Goal: Information Seeking & Learning: Find contact information

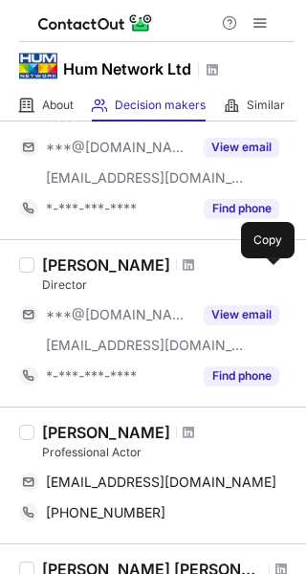
scroll to position [478, 0]
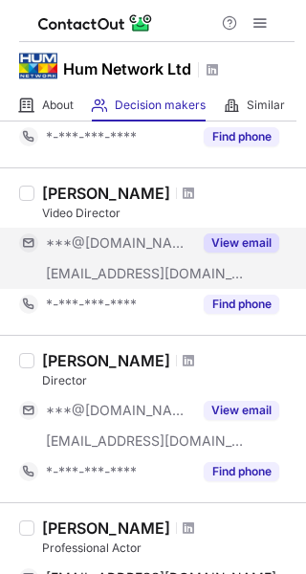
click at [248, 245] on button "View email" at bounding box center [242, 242] width 76 height 19
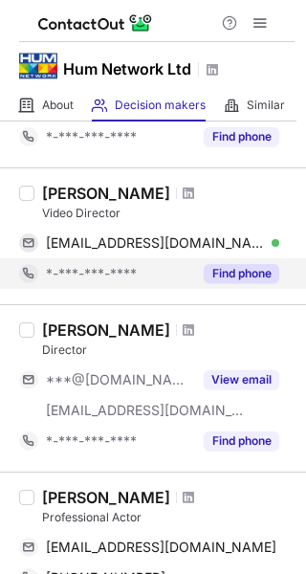
click at [245, 280] on button "Find phone" at bounding box center [242, 273] width 76 height 19
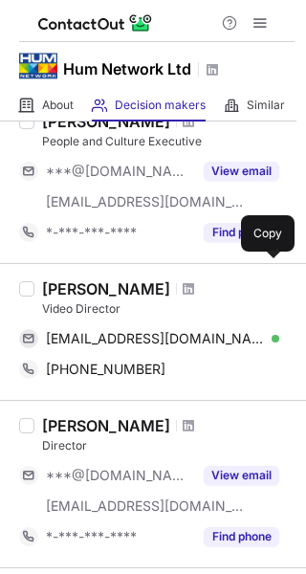
scroll to position [287, 0]
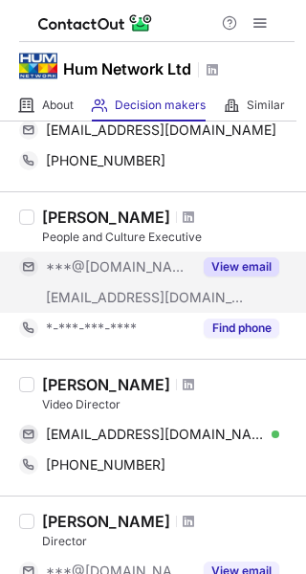
click at [239, 267] on button "View email" at bounding box center [242, 266] width 76 height 19
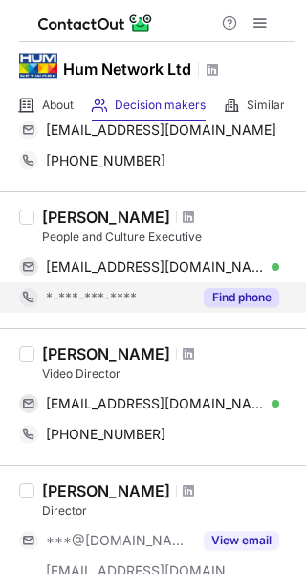
click at [244, 299] on button "Find phone" at bounding box center [242, 297] width 76 height 19
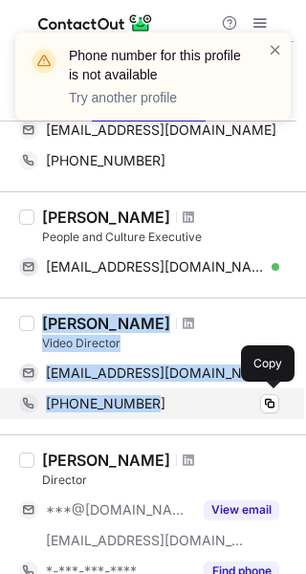
drag, startPoint x: 43, startPoint y: 349, endPoint x: 162, endPoint y: 407, distance: 131.8
click at [162, 407] on div "Faizan A Siddiqui Video Director stupidfilmmaker01@gmail.com Verified Copy +923…" at bounding box center [164, 366] width 260 height 105
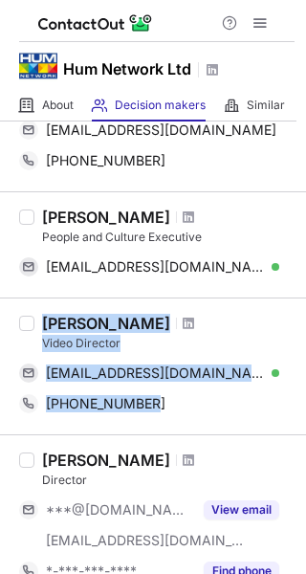
copy div "Faizan A Siddiqui Video Director stupidfilmmaker01@gmail.com Verified Copy +923…"
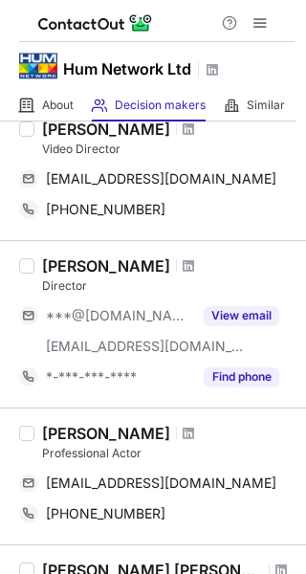
scroll to position [478, 0]
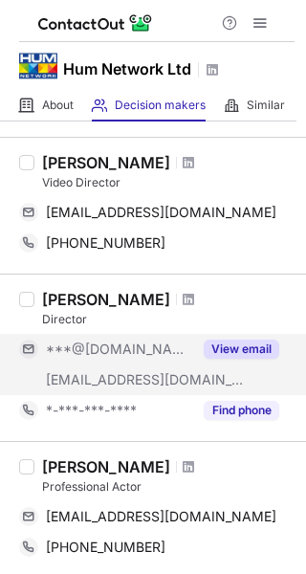
click at [229, 343] on button "View email" at bounding box center [242, 349] width 76 height 19
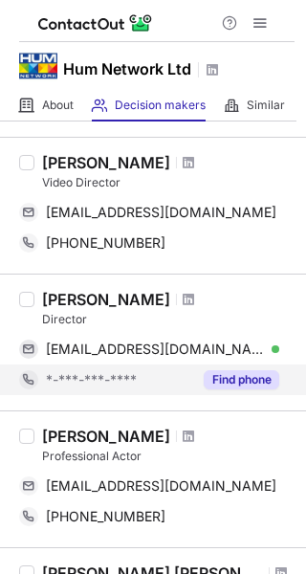
click at [228, 376] on button "Find phone" at bounding box center [242, 379] width 76 height 19
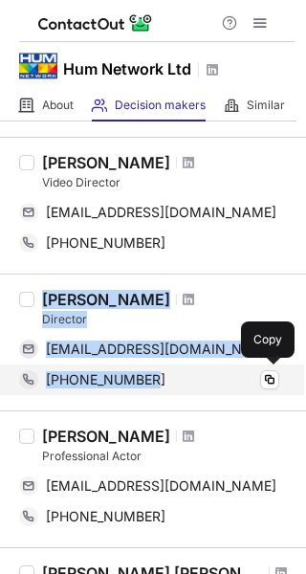
drag, startPoint x: 47, startPoint y: 297, endPoint x: 152, endPoint y: 376, distance: 131.8
click at [152, 376] on div "Abbas Abidi Director abidiabbas88@gmail.com Verified Copy +923112765152 Copy" at bounding box center [164, 342] width 260 height 105
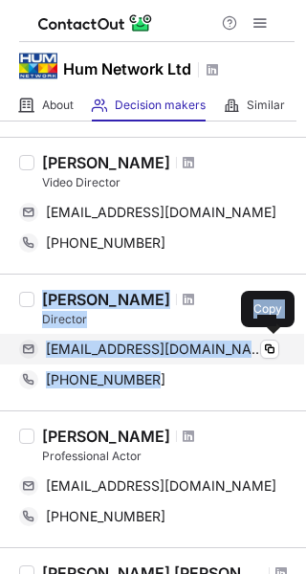
copy div "Abbas Abidi Director abidiabbas88@gmail.com Verified Copy +923112765152"
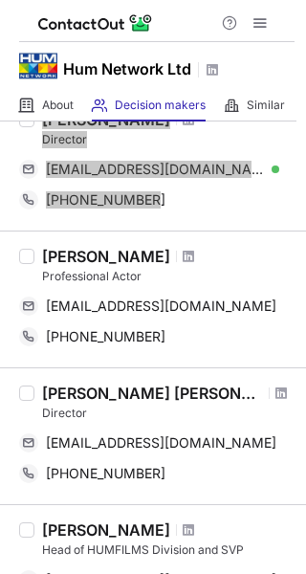
scroll to position [670, 0]
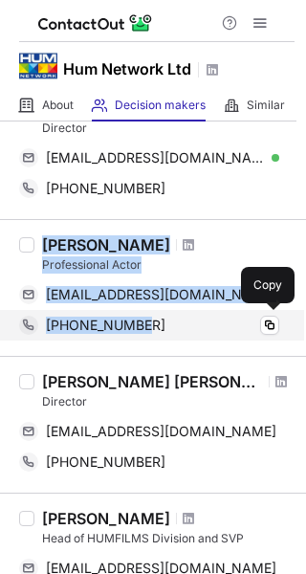
drag, startPoint x: 45, startPoint y: 244, endPoint x: 157, endPoint y: 316, distance: 132.9
click at [157, 316] on div "Komal Khan Professional Actor k10kk022@gmail.com Copy +17035077170 Copy" at bounding box center [164, 287] width 260 height 105
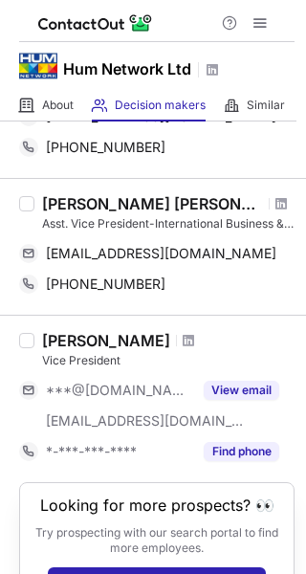
scroll to position [1175, 0]
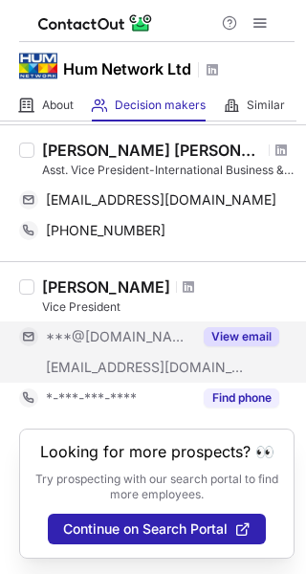
click at [247, 341] on button "View email" at bounding box center [242, 336] width 76 height 19
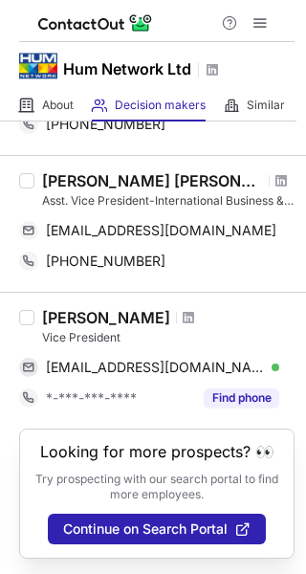
scroll to position [1144, 0]
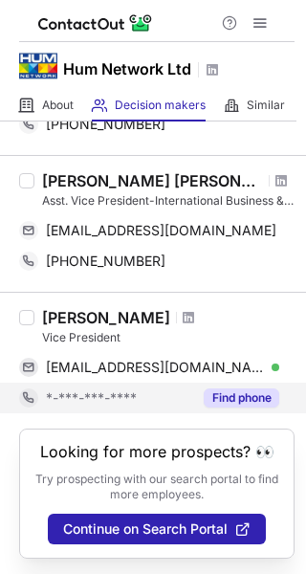
click at [235, 390] on button "Find phone" at bounding box center [242, 397] width 76 height 19
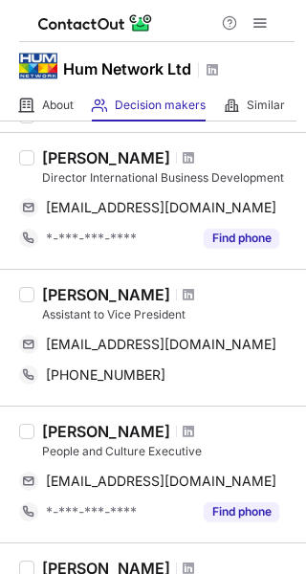
scroll to position [0, 0]
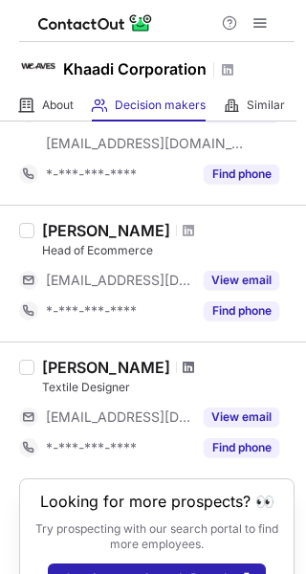
scroll to position [719, 0]
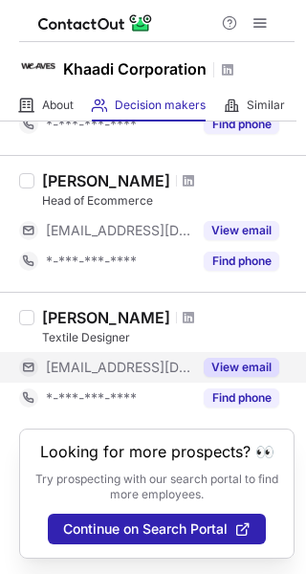
click at [241, 370] on button "View email" at bounding box center [242, 367] width 76 height 19
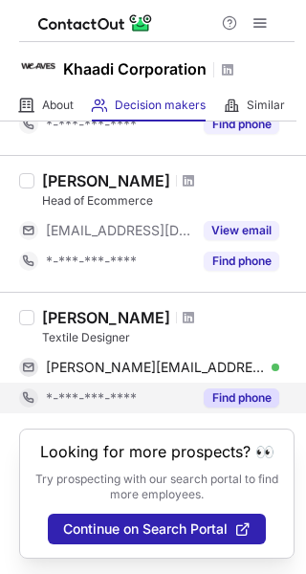
click at [240, 397] on button "Find phone" at bounding box center [242, 397] width 76 height 19
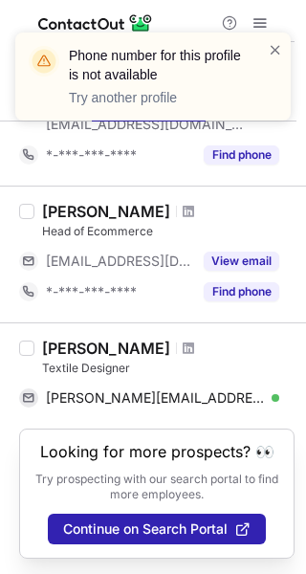
scroll to position [689, 0]
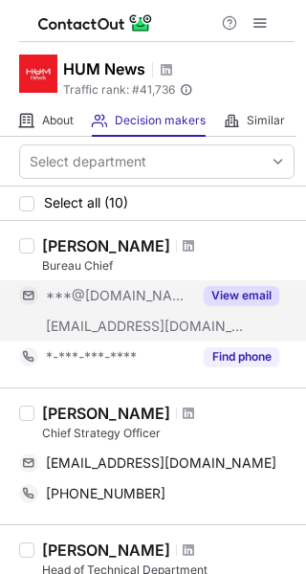
click at [241, 295] on button "View email" at bounding box center [242, 295] width 76 height 19
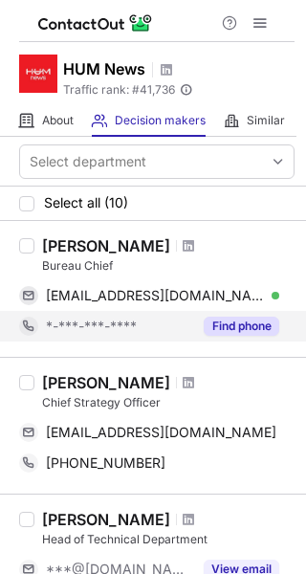
click at [233, 327] on button "Find phone" at bounding box center [242, 326] width 76 height 19
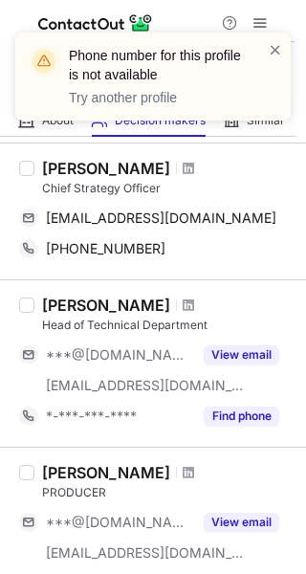
scroll to position [191, 0]
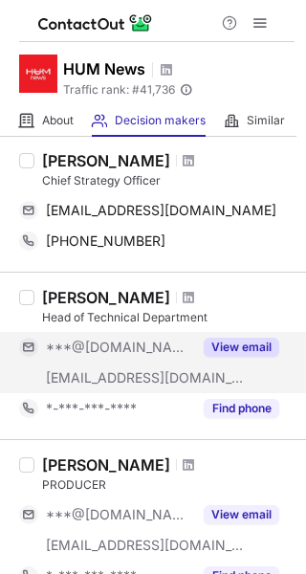
click at [237, 350] on button "View email" at bounding box center [242, 347] width 76 height 19
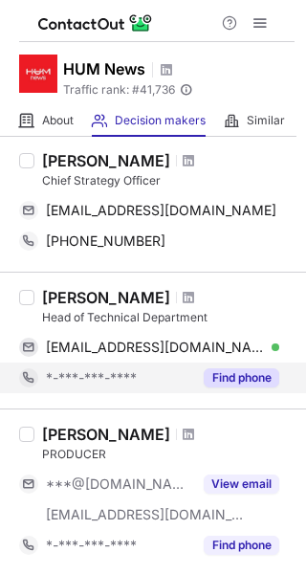
click at [238, 377] on button "Find phone" at bounding box center [242, 377] width 76 height 19
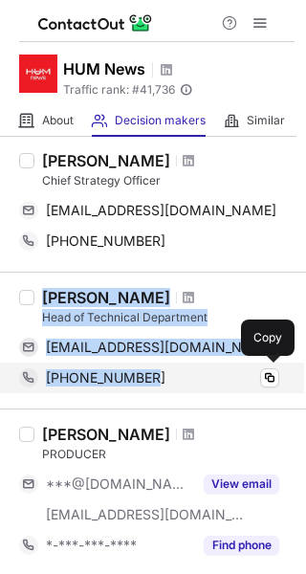
drag, startPoint x: 47, startPoint y: 294, endPoint x: 165, endPoint y: 384, distance: 148.1
click at [165, 384] on div "Arif Hussain Head of Technical Department arifhussain_68@hotmail.com Verified C…" at bounding box center [164, 340] width 260 height 105
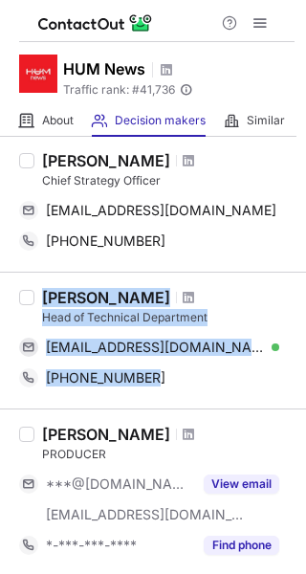
copy div "Arif Hussain Head of Technical Department arifhussain_68@hotmail.com Verified C…"
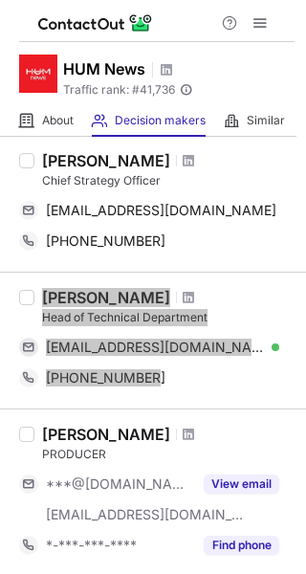
scroll to position [287, 0]
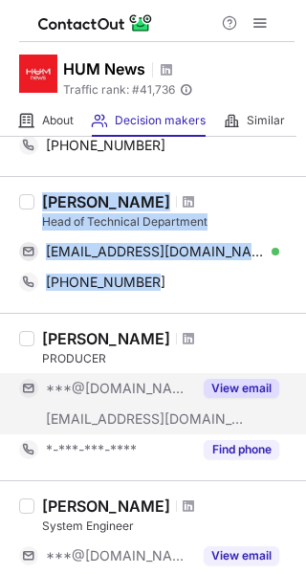
click at [219, 388] on button "View email" at bounding box center [242, 388] width 76 height 19
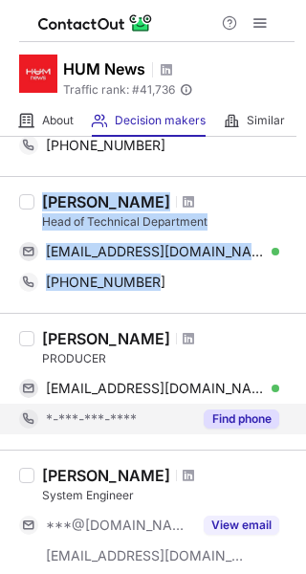
click at [237, 424] on button "Find phone" at bounding box center [242, 418] width 76 height 19
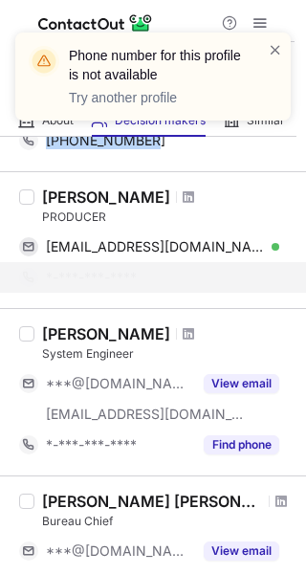
scroll to position [574, 0]
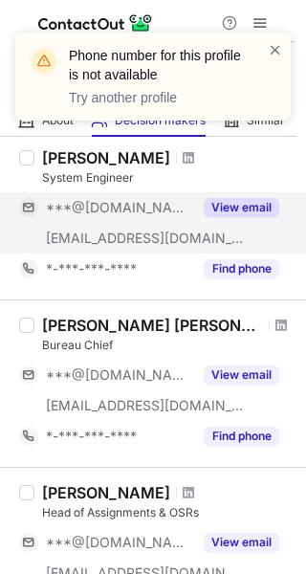
click at [234, 211] on button "View email" at bounding box center [242, 207] width 76 height 19
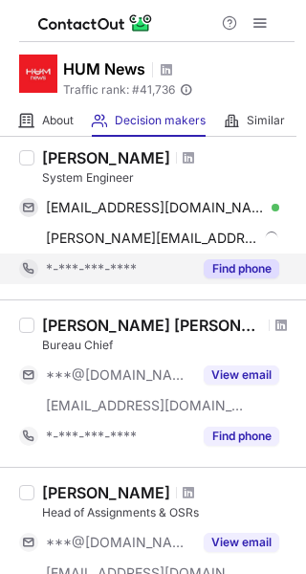
click at [234, 265] on button "Find phone" at bounding box center [242, 268] width 76 height 19
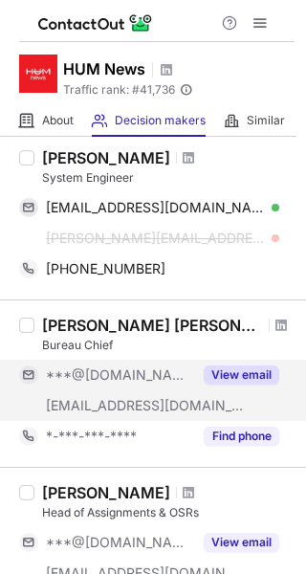
click at [238, 368] on button "View email" at bounding box center [242, 374] width 76 height 19
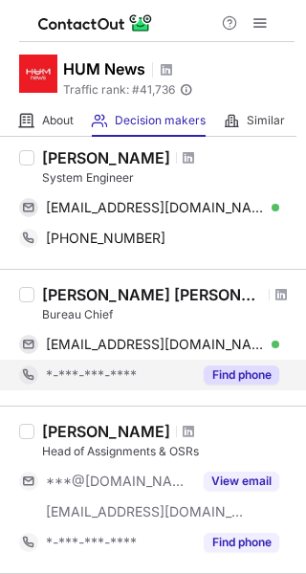
click at [244, 384] on button "Find phone" at bounding box center [242, 374] width 76 height 19
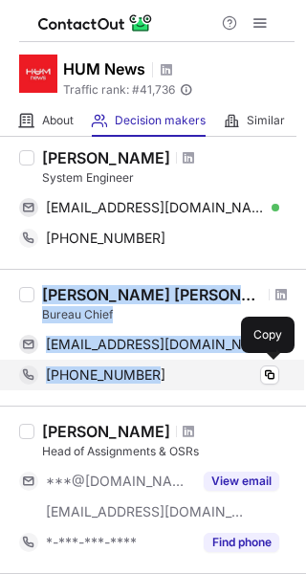
drag, startPoint x: 44, startPoint y: 291, endPoint x: 151, endPoint y: 361, distance: 127.9
click at [151, 361] on div "Muhammad Ali Anjum Bureau Chief dangodasi@gmail.com Verified Copy +923456352512…" at bounding box center [164, 337] width 260 height 105
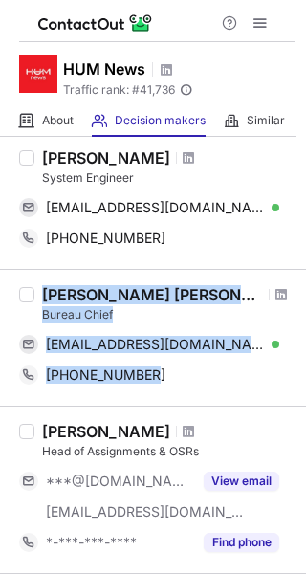
copy div "Muhammad Ali Anjum Bureau Chief dangodasi@gmail.com Verified Copy +923456352512"
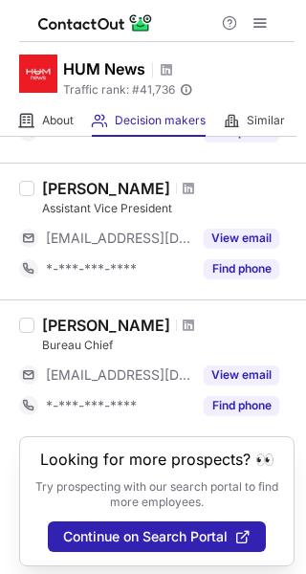
scroll to position [1190, 0]
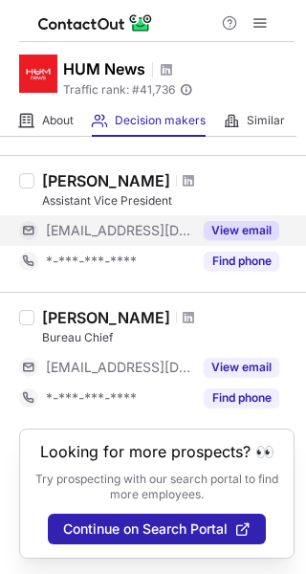
click at [231, 232] on button "View email" at bounding box center [242, 230] width 76 height 19
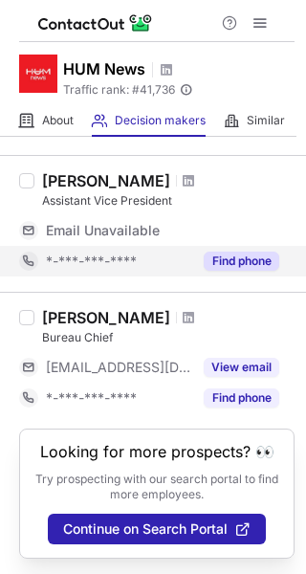
click at [252, 261] on button "Find phone" at bounding box center [242, 261] width 76 height 19
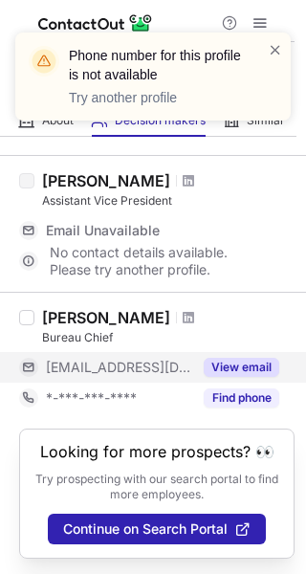
click at [217, 363] on button "View email" at bounding box center [242, 367] width 76 height 19
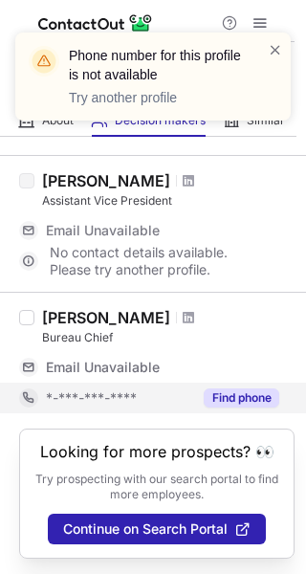
click at [231, 391] on button "Find phone" at bounding box center [242, 397] width 76 height 19
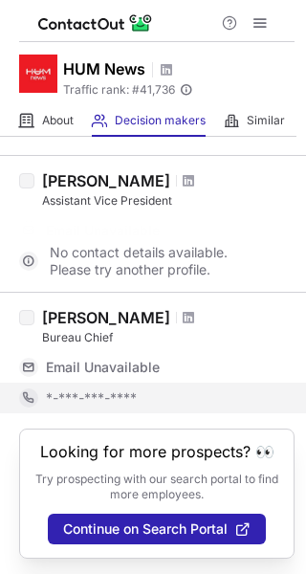
scroll to position [1159, 0]
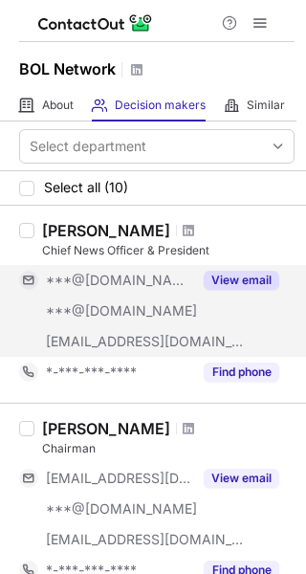
click at [232, 277] on button "View email" at bounding box center [242, 280] width 76 height 19
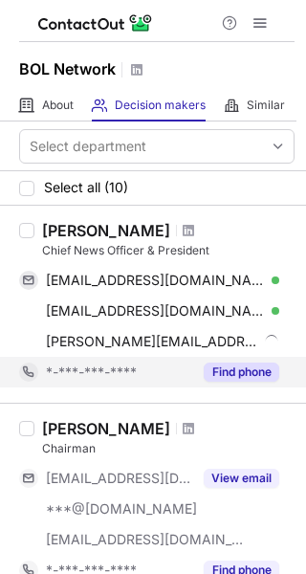
click at [246, 369] on button "Find phone" at bounding box center [242, 372] width 76 height 19
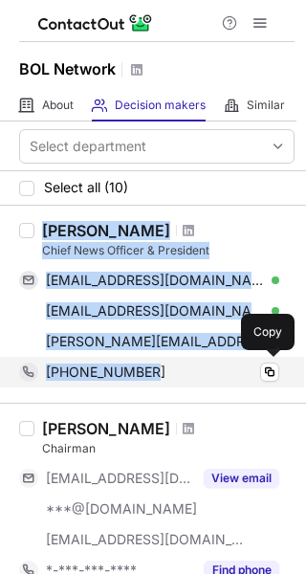
drag, startPoint x: 45, startPoint y: 227, endPoint x: 181, endPoint y: 359, distance: 189.4
click at [181, 359] on div "Faysal Aziz Khan Chief News Officer & President faysalazizkhan@gmail.com Verifi…" at bounding box center [164, 304] width 260 height 166
copy div "Faysal Aziz Khan Chief News Officer & President faysalazizkhan@gmail.com Verifi…"
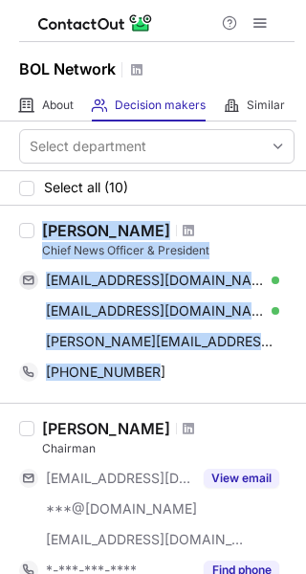
copy div "Faysal Aziz Khan Chief News Officer & President faysalazizkhan@gmail.com Verifi…"
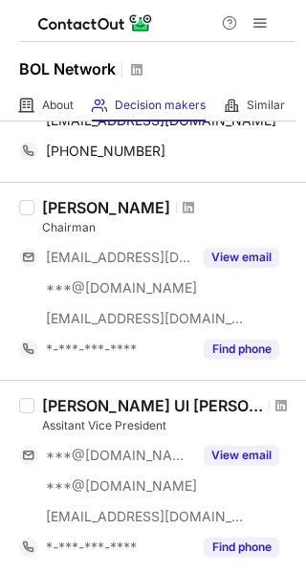
scroll to position [191, 0]
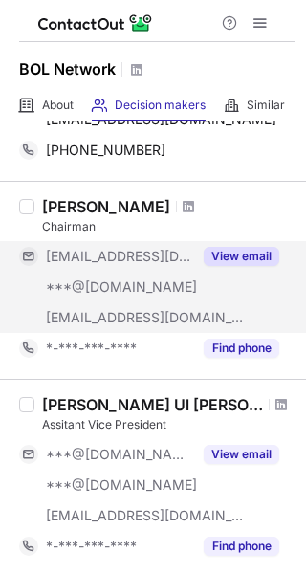
click at [234, 244] on div "View email" at bounding box center [235, 256] width 87 height 31
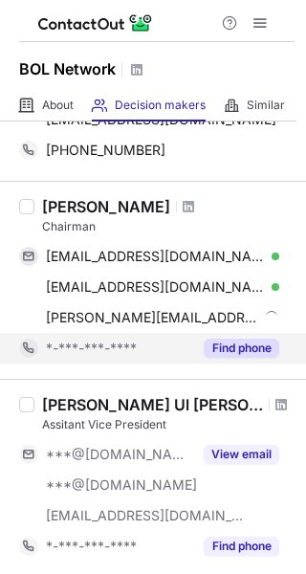
click at [250, 341] on button "Find phone" at bounding box center [242, 348] width 76 height 19
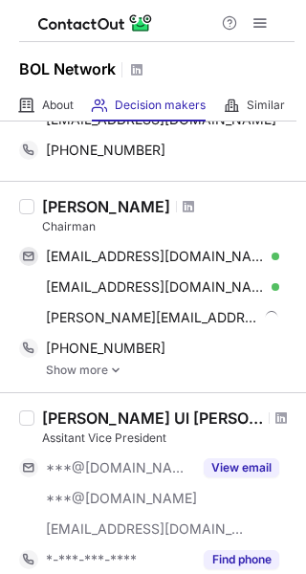
click at [81, 366] on link "Show more" at bounding box center [170, 369] width 249 height 13
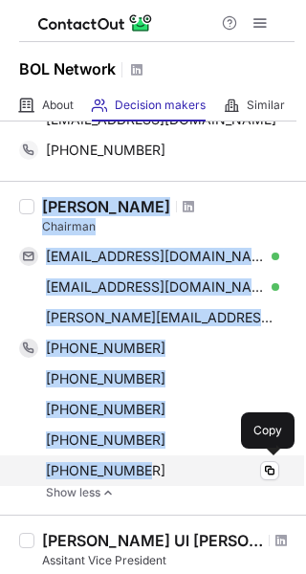
drag, startPoint x: 45, startPoint y: 202, endPoint x: 195, endPoint y: 462, distance: 300.4
click at [195, 462] on div "Sameer Chishty Chairman sameer@streetonpartners.com Verified Copy sameerchishty…" at bounding box center [164, 348] width 260 height 302
copy div "Sameer Chishty Chairman sameer@streetonpartners.com Verified Copy sameerchishty…"
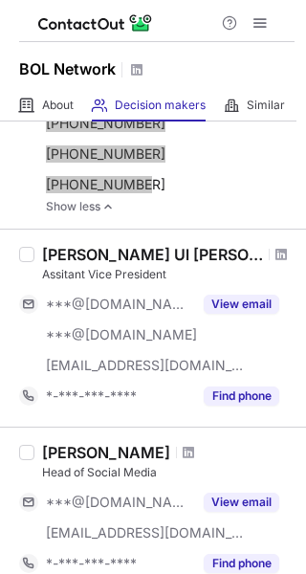
scroll to position [478, 0]
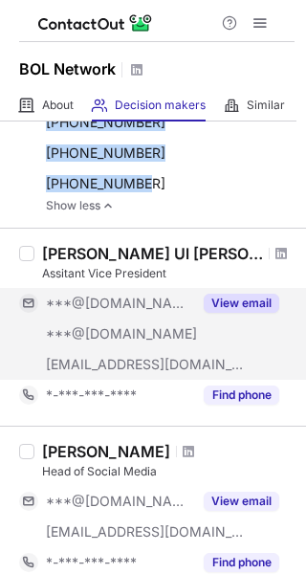
click at [253, 304] on button "View email" at bounding box center [242, 303] width 76 height 19
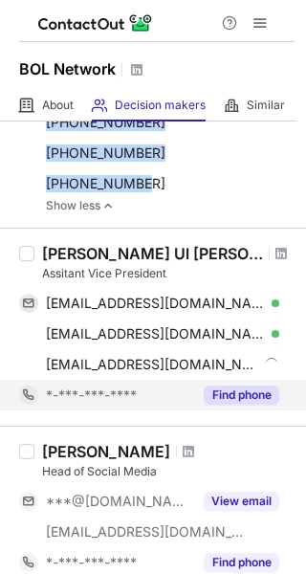
click at [239, 391] on button "Find phone" at bounding box center [242, 394] width 76 height 19
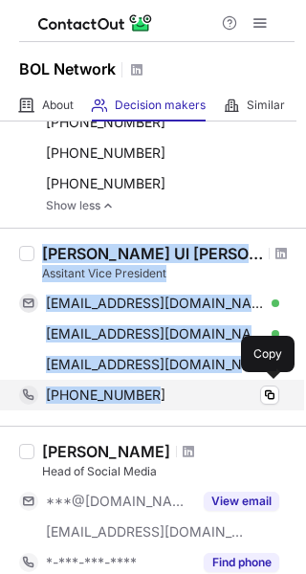
drag, startPoint x: 42, startPoint y: 248, endPoint x: 181, endPoint y: 384, distance: 194.1
click at [181, 384] on div "Syed Shabee Ul Hassan Bukhari Assitant Vice President shabeehassan@gmail.com Ve…" at bounding box center [164, 327] width 260 height 166
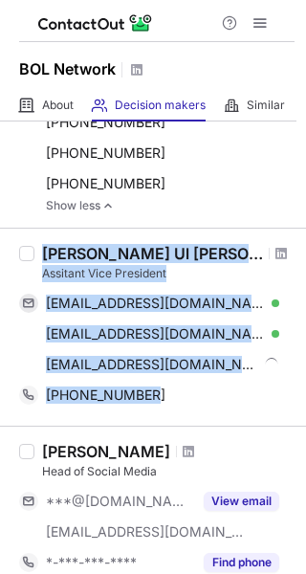
copy div "Syed Shabee Ul Hassan Bukhari Assitant Vice President shabeehassan@gmail.com Ve…"
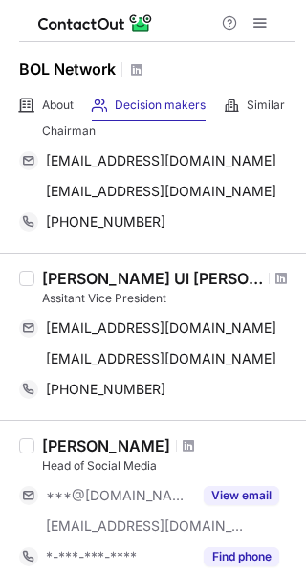
scroll to position [383, 0]
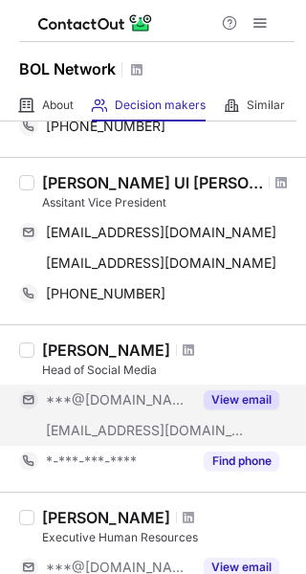
click at [224, 396] on button "View email" at bounding box center [242, 399] width 76 height 19
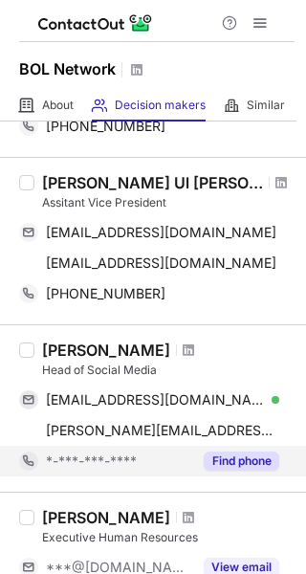
click at [253, 455] on button "Find phone" at bounding box center [242, 460] width 76 height 19
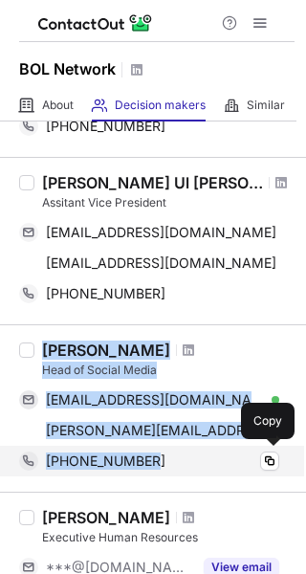
drag, startPoint x: 46, startPoint y: 344, endPoint x: 165, endPoint y: 458, distance: 165.1
click at [165, 458] on div "Ashar Abbas Head of Social Media ashar_abbas@outlook.com Verified Copy a.abbas@…" at bounding box center [164, 409] width 260 height 136
copy div "Ashar Abbas Head of Social Media ashar_abbas@outlook.com Verified Copy a.abbas@…"
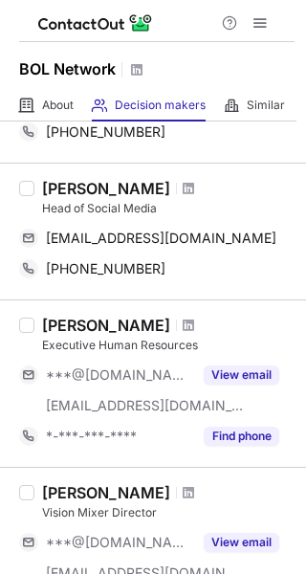
scroll to position [670, 0]
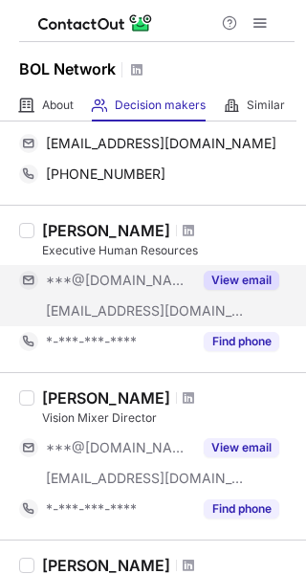
click at [225, 285] on button "View email" at bounding box center [242, 280] width 76 height 19
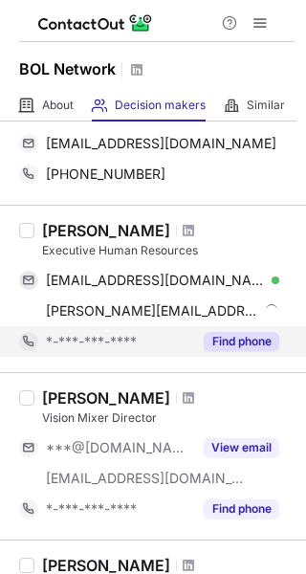
click at [243, 340] on button "Find phone" at bounding box center [242, 341] width 76 height 19
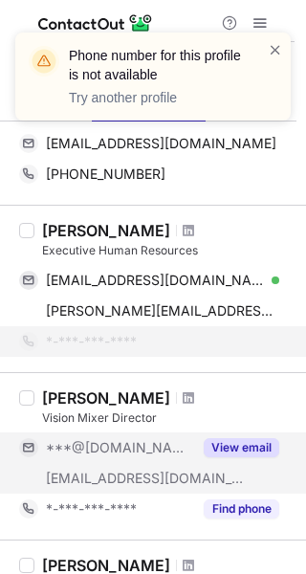
click at [221, 446] on button "View email" at bounding box center [242, 447] width 76 height 19
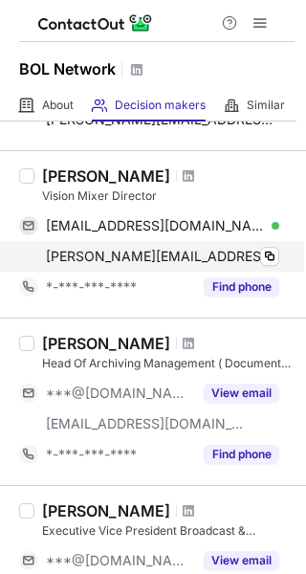
scroll to position [957, 0]
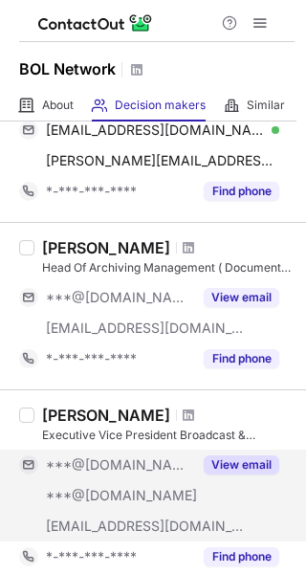
click at [238, 455] on button "View email" at bounding box center [242, 464] width 76 height 19
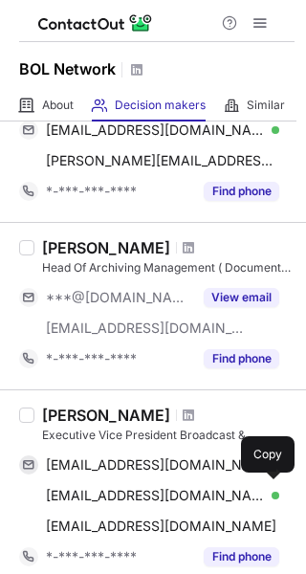
scroll to position [1052, 0]
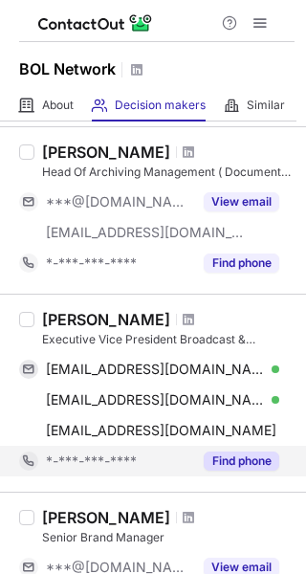
click at [249, 460] on button "Find phone" at bounding box center [242, 460] width 76 height 19
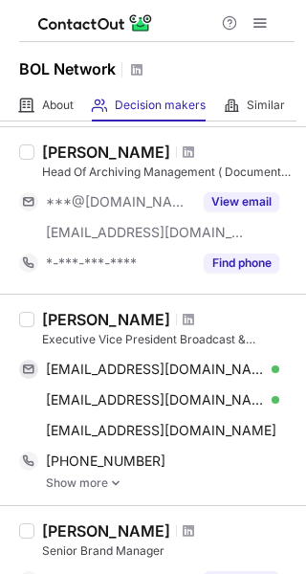
click at [67, 485] on link "Show more" at bounding box center [170, 482] width 249 height 13
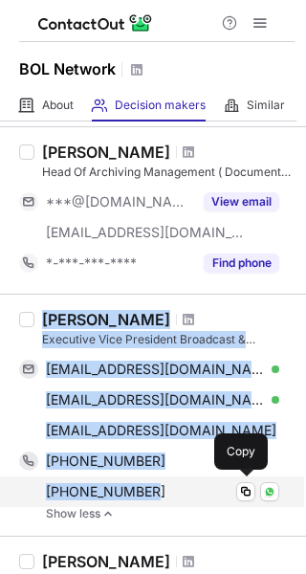
drag, startPoint x: 46, startPoint y: 319, endPoint x: 187, endPoint y: 503, distance: 231.3
click at [187, 503] on div "[PERSON_NAME] Executive Vice President Broadcast & Networks [EMAIL_ADDRESS][DOM…" at bounding box center [164, 415] width 260 height 210
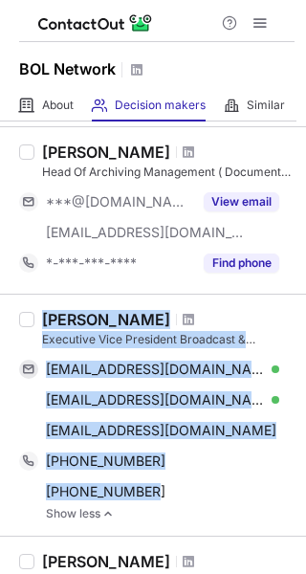
copy div "[PERSON_NAME] Executive Vice President Broadcast & Networks [EMAIL_ADDRESS][DOM…"
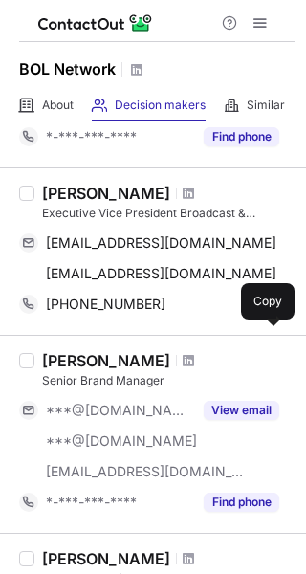
scroll to position [1243, 0]
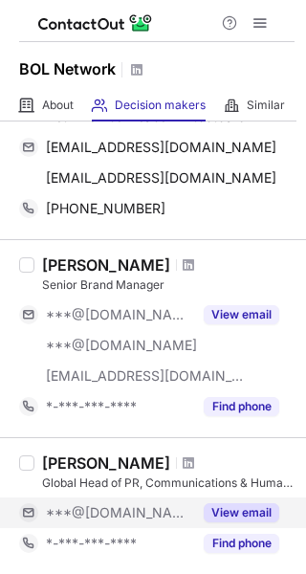
click at [249, 508] on button "View email" at bounding box center [242, 512] width 76 height 19
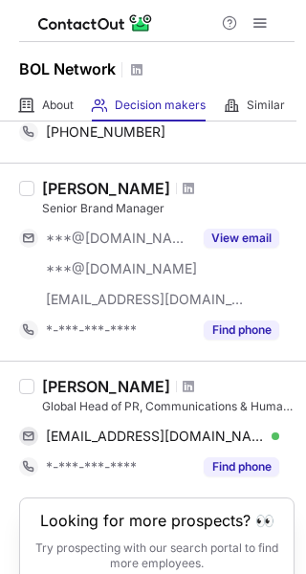
scroll to position [1339, 0]
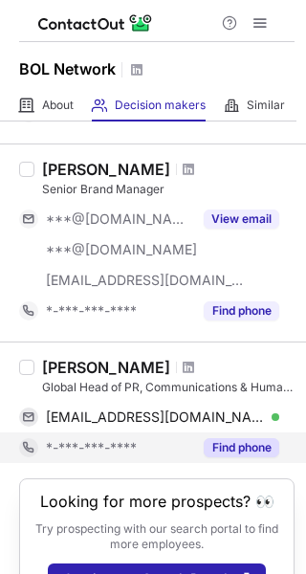
click at [245, 449] on button "Find phone" at bounding box center [242, 447] width 76 height 19
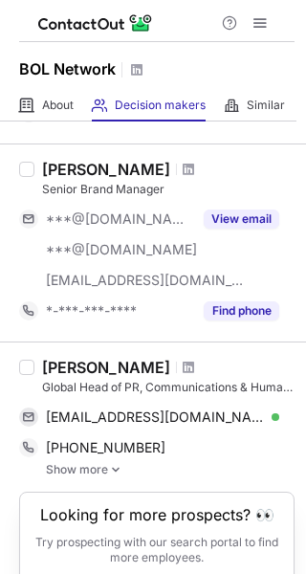
click at [88, 469] on link "Show more" at bounding box center [170, 469] width 249 height 13
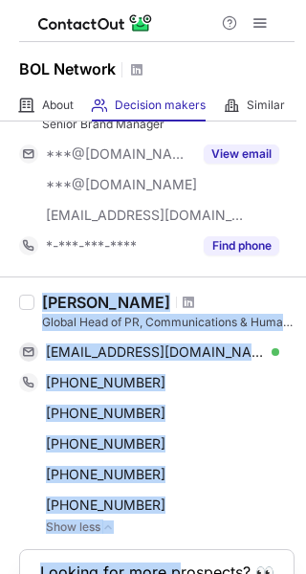
scroll to position [1501, 0]
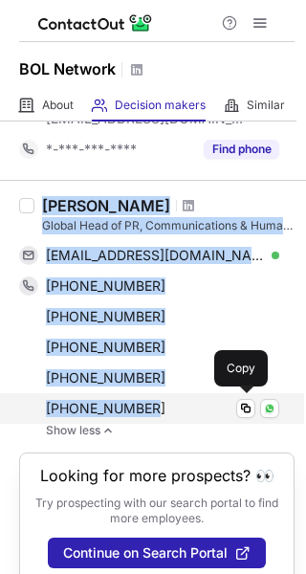
drag, startPoint x: 45, startPoint y: 364, endPoint x: 143, endPoint y: 408, distance: 107.9
click at [143, 408] on div "Syed Savez Ali Global Head of PR, Communications & Human Resource ssavez@hotmai…" at bounding box center [164, 316] width 260 height 241
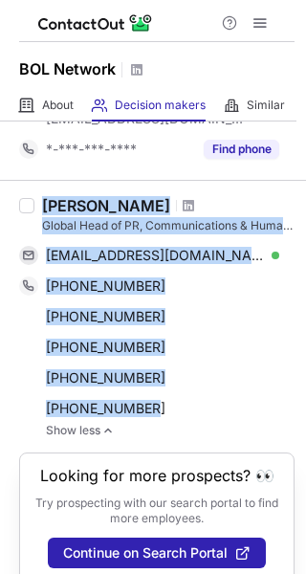
copy div "Syed Savez Ali Global Head of PR, Communications & Human Resource ssavez@hotmai…"
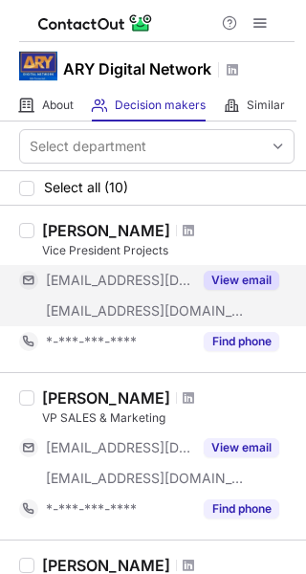
click at [245, 274] on button "View email" at bounding box center [242, 280] width 76 height 19
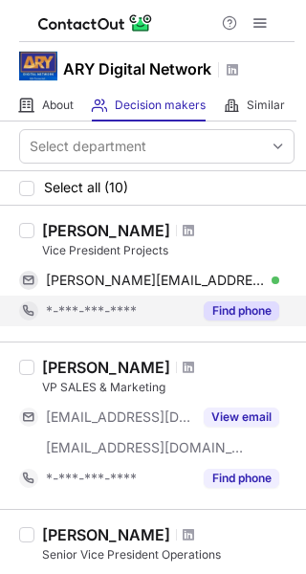
click at [238, 310] on button "Find phone" at bounding box center [242, 310] width 76 height 19
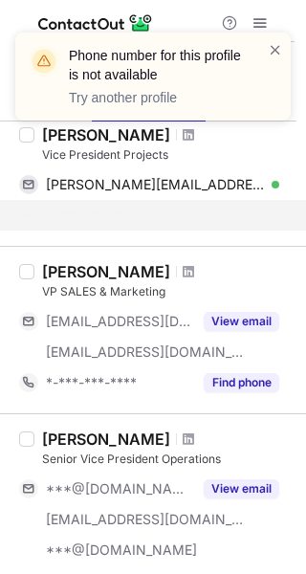
scroll to position [191, 0]
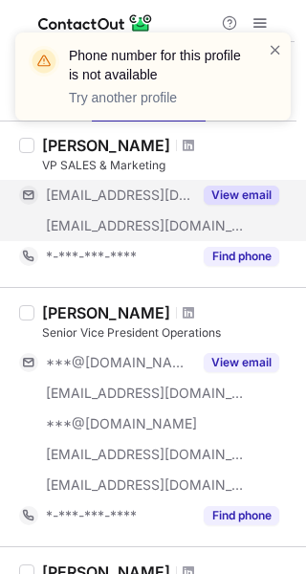
click at [238, 191] on button "View email" at bounding box center [242, 195] width 76 height 19
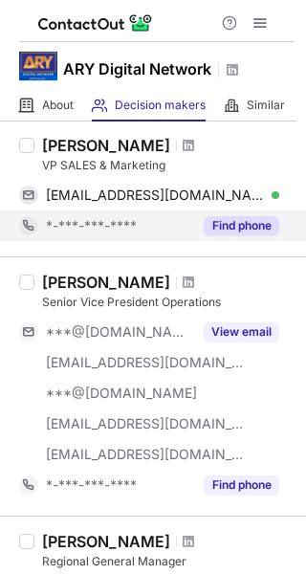
click at [244, 226] on button "Find phone" at bounding box center [242, 225] width 76 height 19
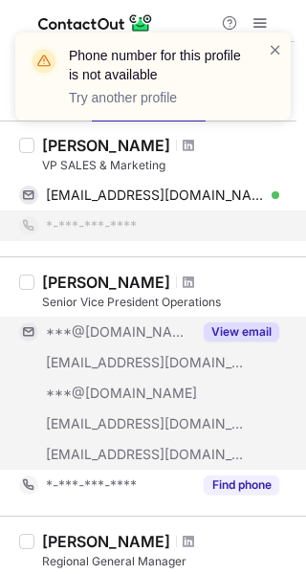
click at [230, 330] on button "View email" at bounding box center [242, 331] width 76 height 19
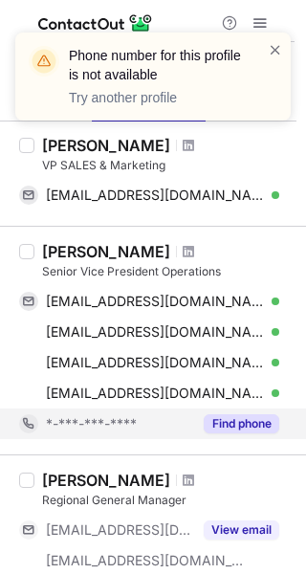
click at [246, 421] on button "Find phone" at bounding box center [242, 423] width 76 height 19
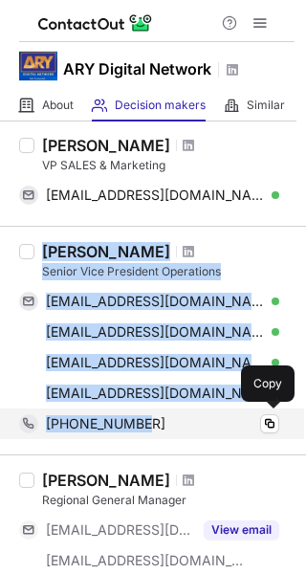
drag, startPoint x: 46, startPoint y: 251, endPoint x: 175, endPoint y: 365, distance: 172.8
click at [180, 423] on div "Muhammed J Bawany Senior Vice President Operations bawanies@gmail.com Verified …" at bounding box center [164, 340] width 260 height 197
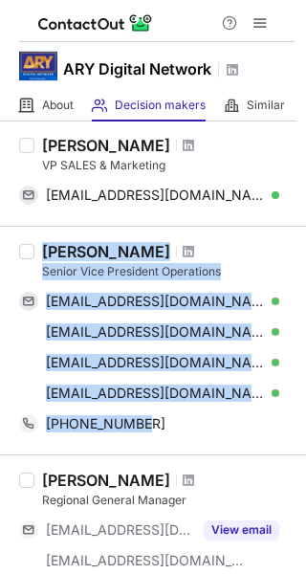
copy div "Muhammed J Bawany Senior Vice President Operations bawanies@gmail.com Verified …"
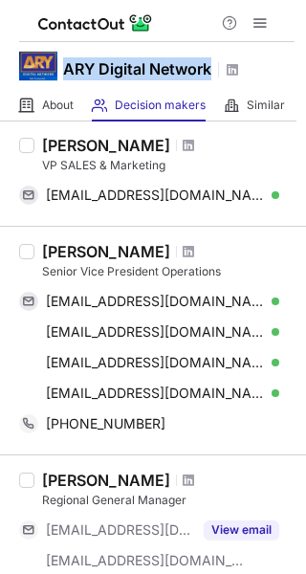
drag, startPoint x: 66, startPoint y: 68, endPoint x: 212, endPoint y: 68, distance: 146.3
click at [224, 72] on div "ARY Digital Network" at bounding box center [151, 69] width 177 height 25
copy div "ARY Digital Network"
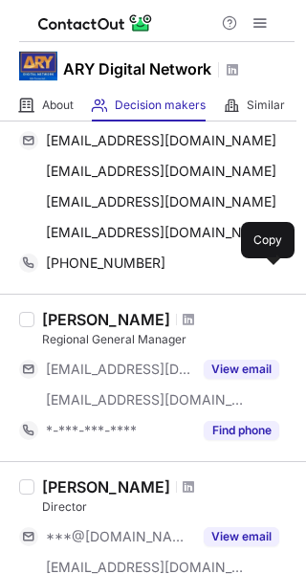
scroll to position [478, 0]
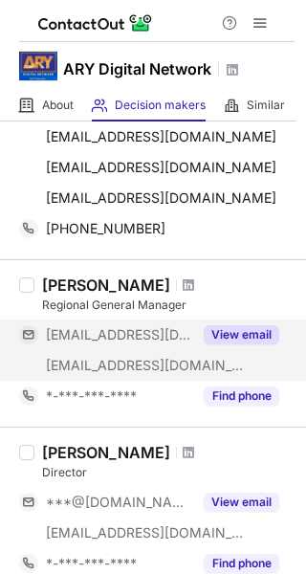
click at [242, 339] on button "View email" at bounding box center [242, 334] width 76 height 19
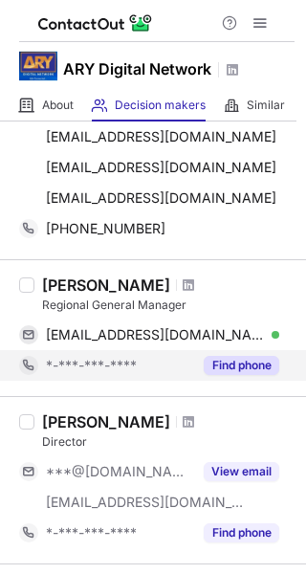
click at [241, 362] on button "Find phone" at bounding box center [242, 365] width 76 height 19
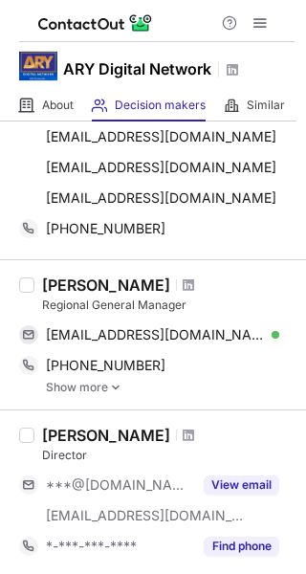
click at [75, 386] on link "Show more" at bounding box center [170, 387] width 249 height 13
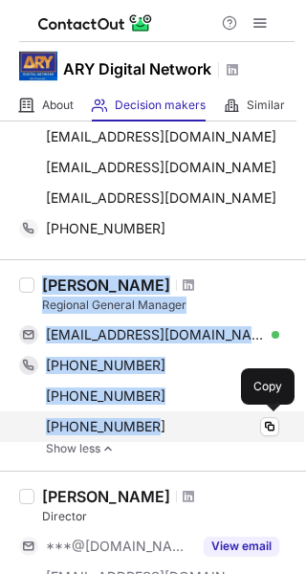
drag, startPoint x: 47, startPoint y: 283, endPoint x: 172, endPoint y: 429, distance: 192.7
click at [172, 429] on div "[PERSON_NAME] Regional General Manager [EMAIL_ADDRESS][DOMAIN_NAME] Verified Co…" at bounding box center [164, 365] width 260 height 180
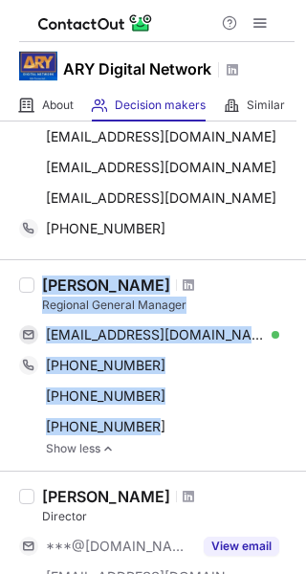
copy div "[PERSON_NAME] Regional General Manager [EMAIL_ADDRESS][DOMAIN_NAME] Verified Co…"
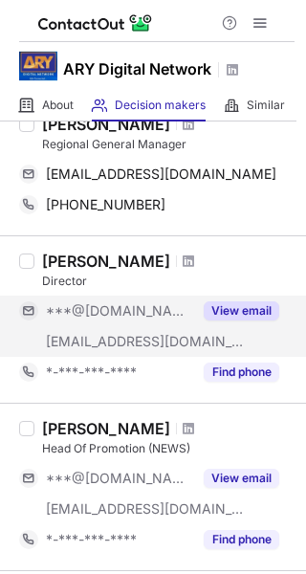
scroll to position [670, 0]
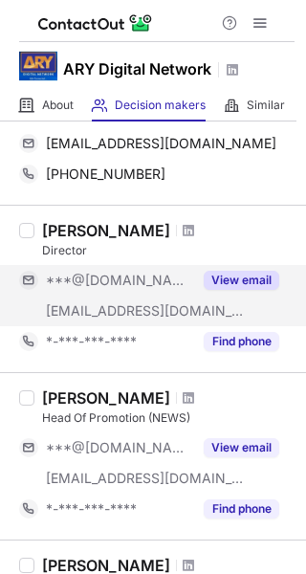
click at [253, 275] on button "View email" at bounding box center [242, 280] width 76 height 19
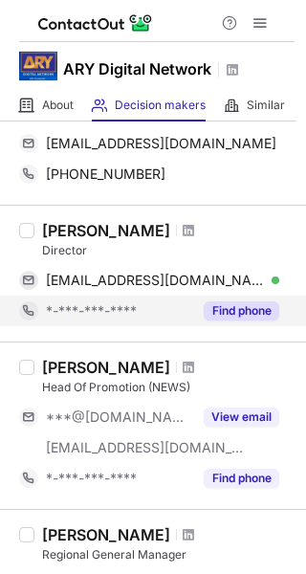
click at [240, 307] on button "Find phone" at bounding box center [242, 310] width 76 height 19
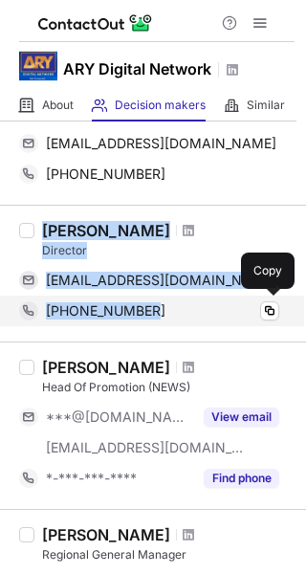
drag, startPoint x: 45, startPoint y: 226, endPoint x: 136, endPoint y: 271, distance: 101.4
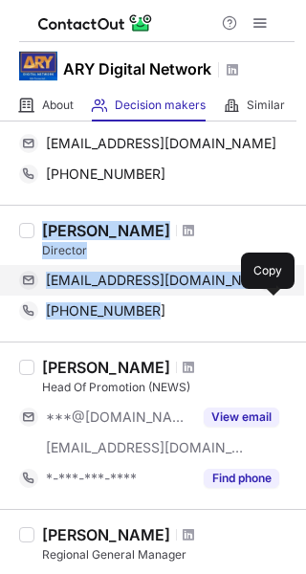
click at [159, 302] on div "Kashan Rehman Director kashanrehman78@gmail.com Verified Copy +923212060821 Copy" at bounding box center [164, 273] width 260 height 105
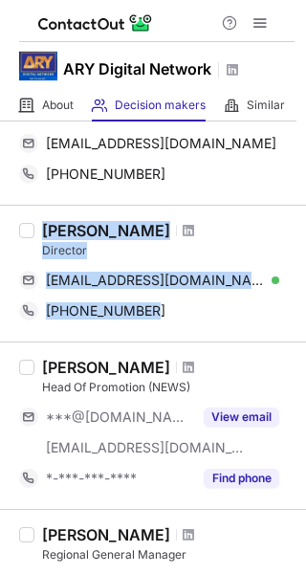
copy div "Kashan Rehman Director kashanrehman78@gmail.com Verified Copy +923212060821"
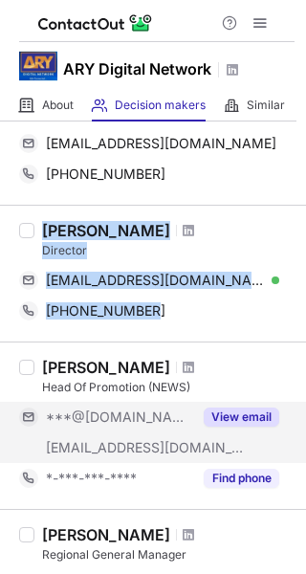
drag, startPoint x: 245, startPoint y: 412, endPoint x: 250, endPoint y: 443, distance: 31.0
click at [245, 414] on button "View email" at bounding box center [242, 416] width 76 height 19
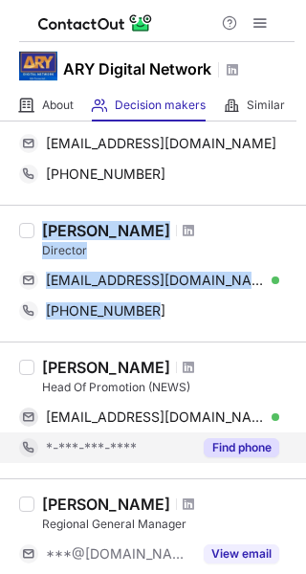
click at [238, 455] on button "Find phone" at bounding box center [242, 447] width 76 height 19
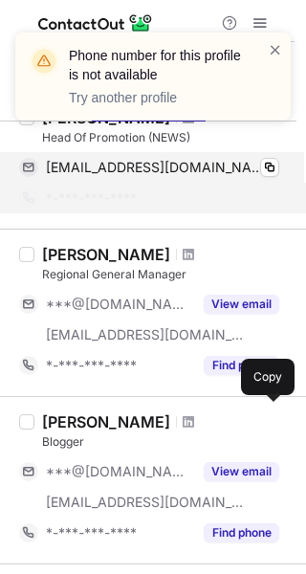
scroll to position [957, 0]
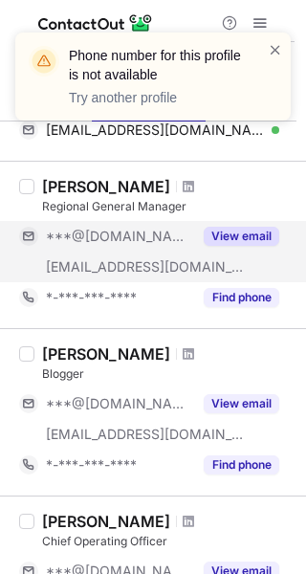
click at [246, 238] on button "View email" at bounding box center [242, 236] width 76 height 19
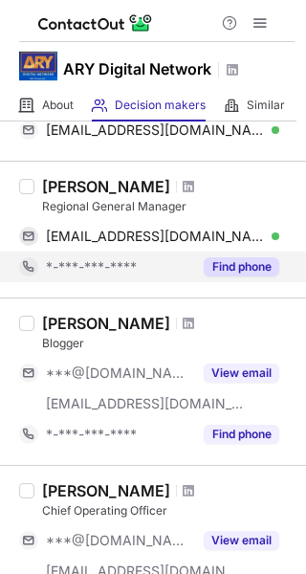
click at [242, 266] on button "Find phone" at bounding box center [242, 266] width 76 height 19
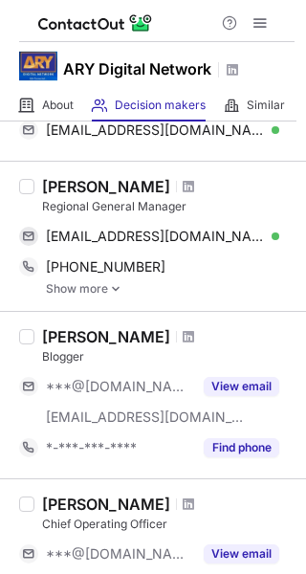
click at [92, 287] on link "Show more" at bounding box center [170, 288] width 249 height 13
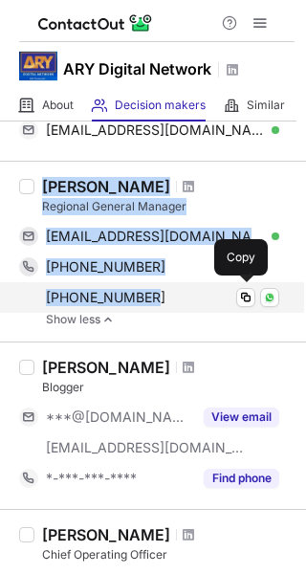
drag, startPoint x: 45, startPoint y: 184, endPoint x: 165, endPoint y: 285, distance: 157.5
click at [165, 285] on div "Shiraz Kamal Regional General Manager shiraz_kamal@hotmail.com Verified Copy +9…" at bounding box center [164, 251] width 260 height 149
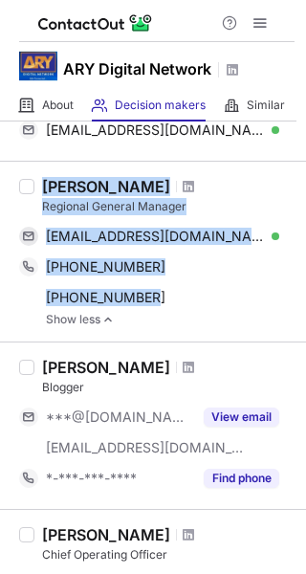
copy div "Shiraz Kamal Regional General Manager shiraz_kamal@hotmail.com Verified Copy +9…"
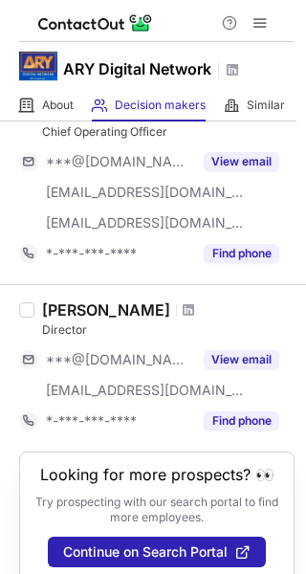
scroll to position [1389, 0]
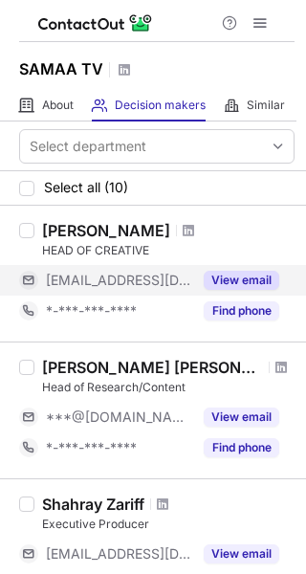
click at [233, 276] on button "View email" at bounding box center [242, 280] width 76 height 19
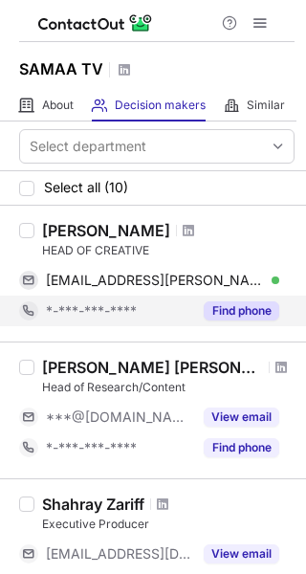
click at [250, 306] on button "Find phone" at bounding box center [242, 310] width 76 height 19
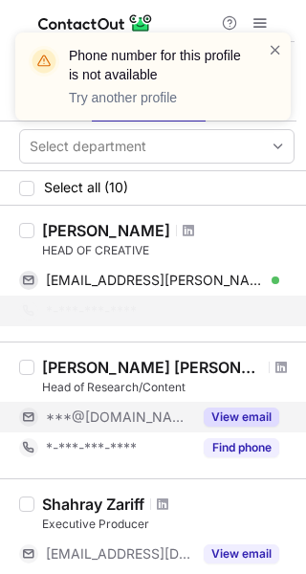
click at [236, 415] on button "View email" at bounding box center [242, 416] width 76 height 19
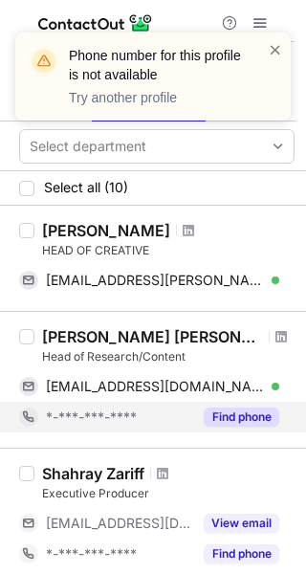
click at [243, 415] on button "Find phone" at bounding box center [242, 416] width 76 height 19
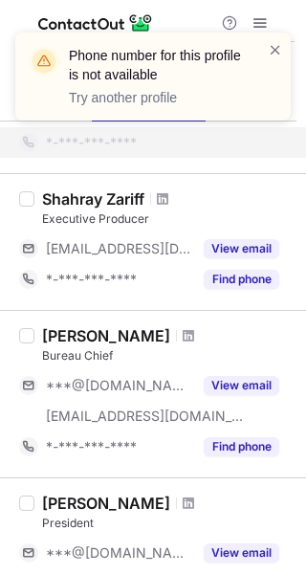
scroll to position [287, 0]
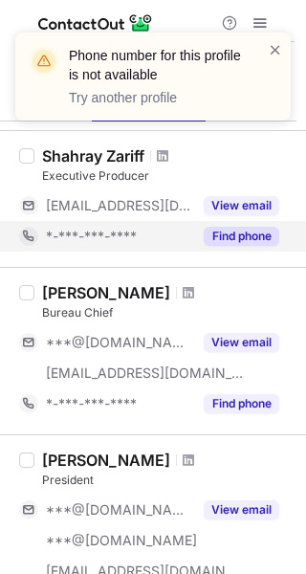
click at [246, 236] on button "Find phone" at bounding box center [242, 236] width 76 height 19
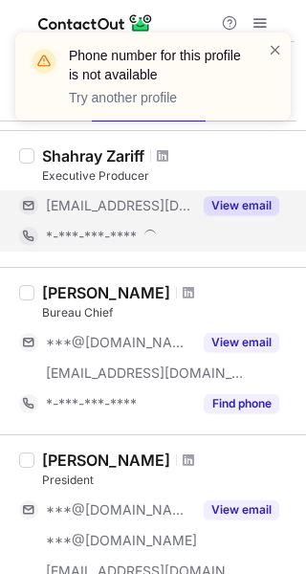
click at [234, 195] on div "View email" at bounding box center [235, 205] width 87 height 31
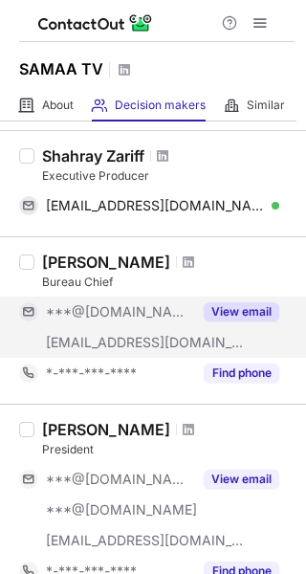
click at [233, 307] on button "View email" at bounding box center [242, 311] width 76 height 19
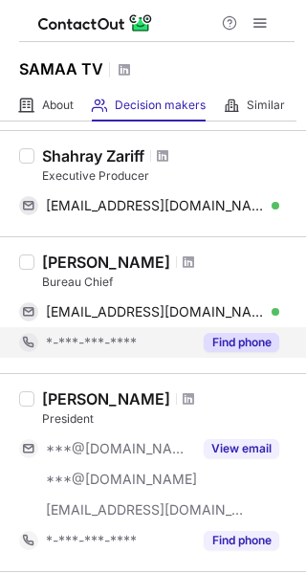
click at [241, 341] on button "Find phone" at bounding box center [242, 342] width 76 height 19
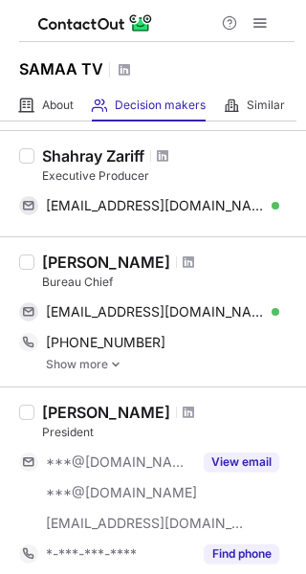
click at [76, 365] on link "Show more" at bounding box center [170, 364] width 249 height 13
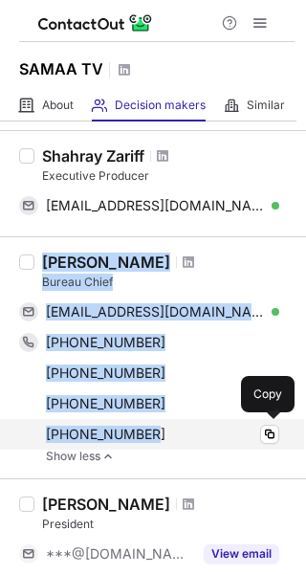
drag, startPoint x: 42, startPoint y: 258, endPoint x: 173, endPoint y: 423, distance: 210.3
click at [173, 423] on div "[PERSON_NAME] Bureau Chief [EMAIL_ADDRESS][DOMAIN_NAME] Verified Copy [PHONE_NU…" at bounding box center [164, 358] width 260 height 210
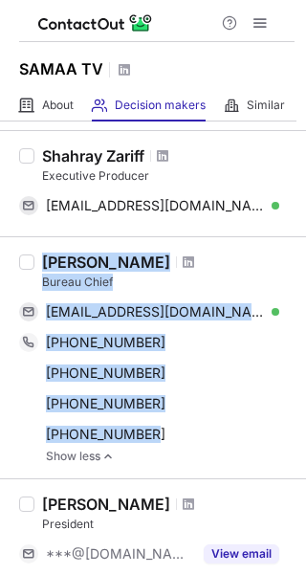
copy div "[PERSON_NAME] Bureau Chief [EMAIL_ADDRESS][DOMAIN_NAME] Verified Copy [PHONE_NU…"
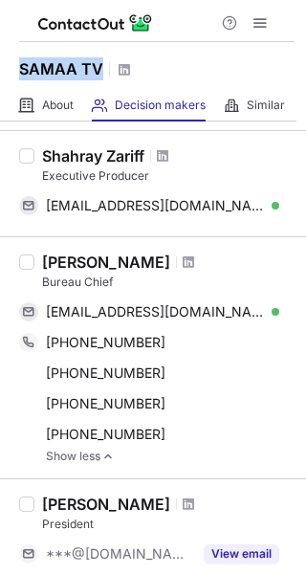
drag, startPoint x: 19, startPoint y: 69, endPoint x: 99, endPoint y: 66, distance: 80.4
click at [99, 66] on h1 "SAMAA TV" at bounding box center [61, 68] width 84 height 23
copy h1 "SAMAA TV"
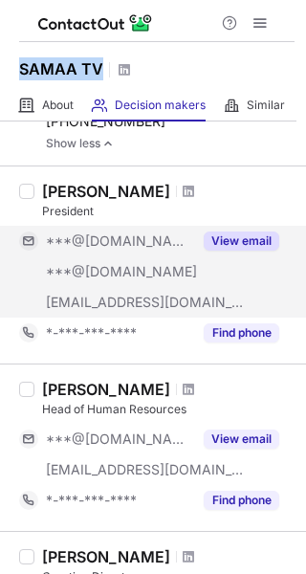
scroll to position [670, 0]
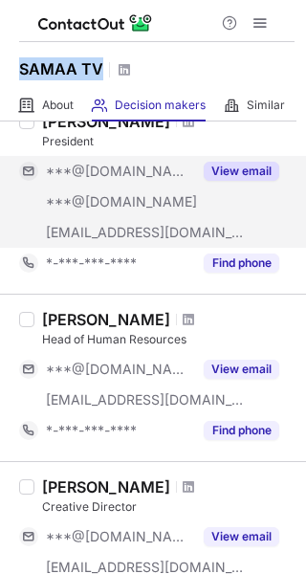
click at [242, 165] on button "View email" at bounding box center [242, 171] width 76 height 19
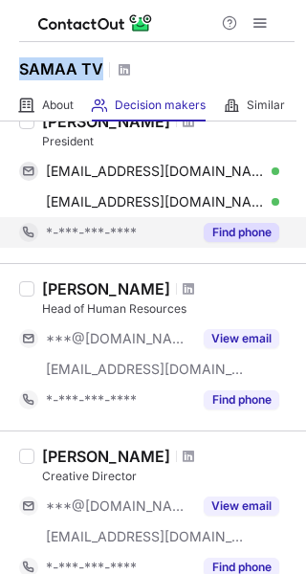
click at [234, 237] on button "Find phone" at bounding box center [242, 232] width 76 height 19
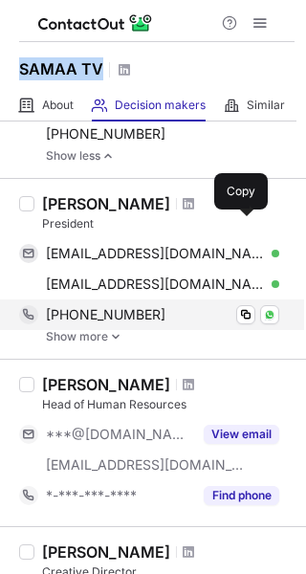
scroll to position [478, 0]
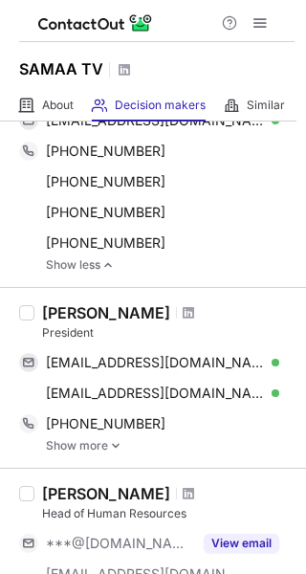
click at [99, 446] on link "Show more" at bounding box center [170, 445] width 249 height 13
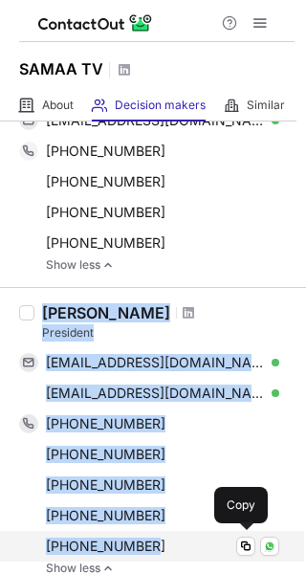
drag, startPoint x: 46, startPoint y: 311, endPoint x: 159, endPoint y: 536, distance: 251.5
click at [159, 536] on div "[PERSON_NAME] President [EMAIL_ADDRESS][DOMAIN_NAME] Verified Copy [EMAIL_ADDRE…" at bounding box center [164, 439] width 260 height 272
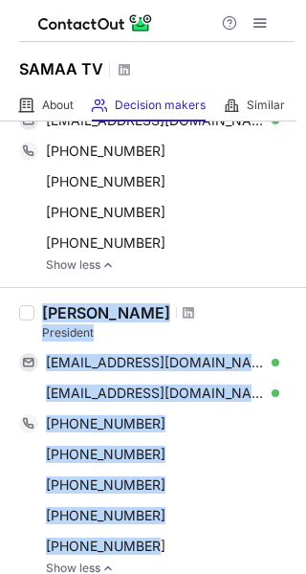
copy div "[PERSON_NAME] President [EMAIL_ADDRESS][DOMAIN_NAME] Verified Copy [EMAIL_ADDRE…"
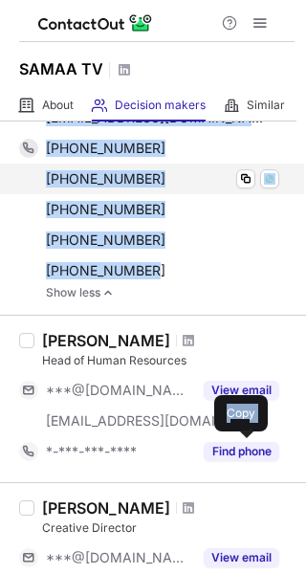
scroll to position [861, 0]
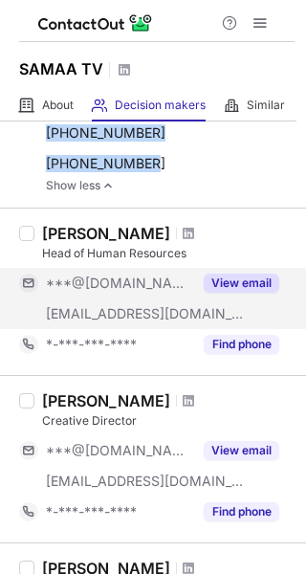
click at [231, 284] on button "View email" at bounding box center [242, 283] width 76 height 19
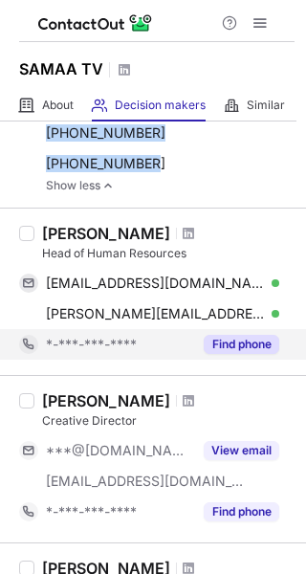
click at [245, 340] on button "Find phone" at bounding box center [242, 344] width 76 height 19
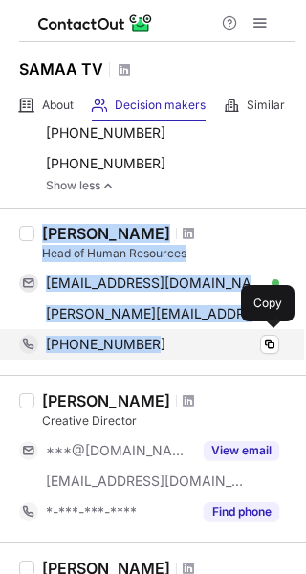
drag, startPoint x: 45, startPoint y: 230, endPoint x: 183, endPoint y: 334, distance: 172.8
click at [183, 334] on div "[PERSON_NAME] Head of Human Resources [EMAIL_ADDRESS][DOMAIN_NAME] Verified Cop…" at bounding box center [164, 292] width 260 height 136
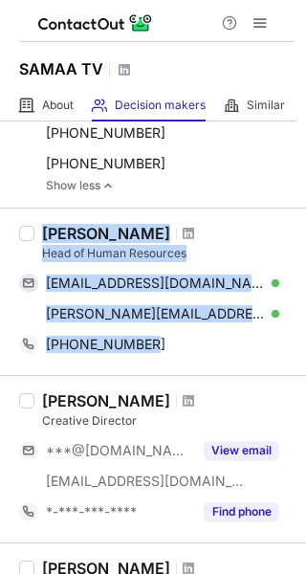
copy div "[PERSON_NAME] Head of Human Resources [EMAIL_ADDRESS][DOMAIN_NAME] Verified Cop…"
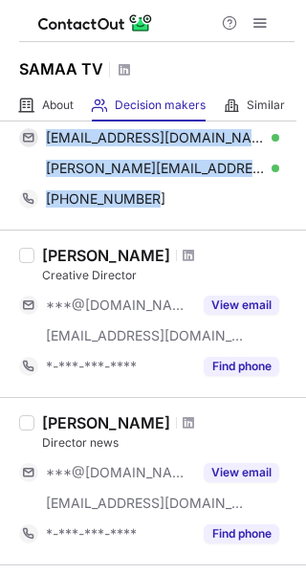
scroll to position [1052, 0]
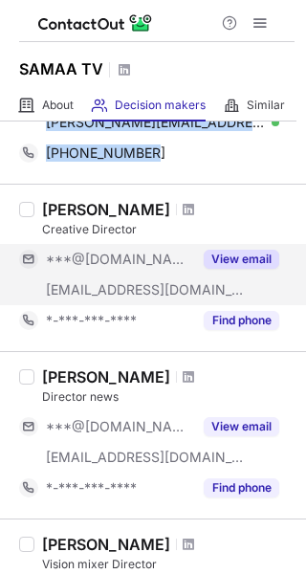
click at [244, 253] on button "View email" at bounding box center [242, 259] width 76 height 19
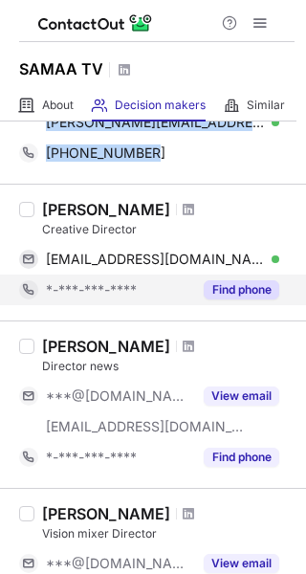
click at [231, 284] on button "Find phone" at bounding box center [242, 289] width 76 height 19
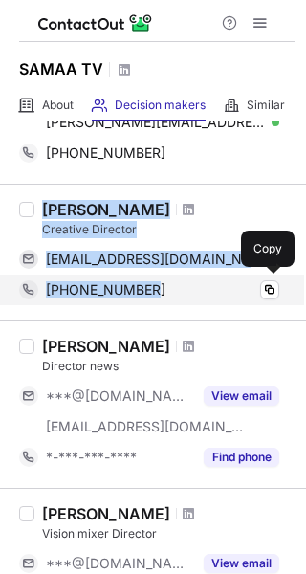
drag, startPoint x: 45, startPoint y: 208, endPoint x: 152, endPoint y: 277, distance: 127.9
click at [152, 277] on div "[PERSON_NAME] Creative Director [EMAIL_ADDRESS][DOMAIN_NAME] Verified Copy [PHO…" at bounding box center [164, 252] width 260 height 105
copy div "[PERSON_NAME] Creative Director [EMAIL_ADDRESS][DOMAIN_NAME] Verified Copy [PHO…"
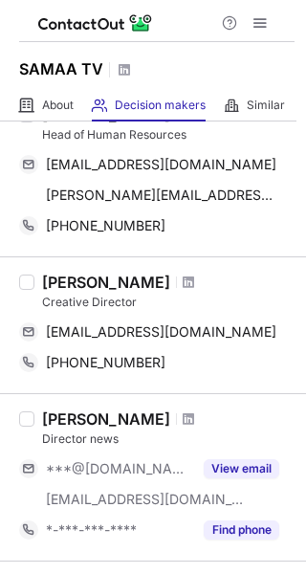
scroll to position [957, 0]
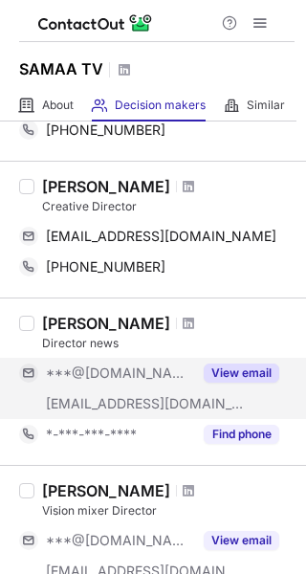
click at [235, 369] on button "View email" at bounding box center [242, 372] width 76 height 19
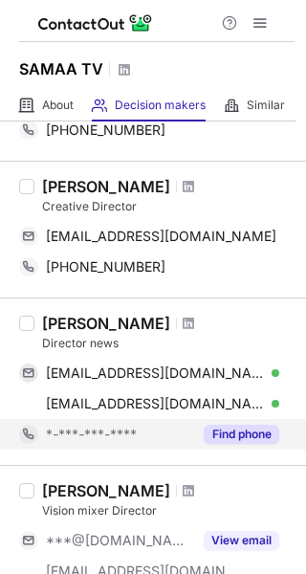
click at [244, 433] on button "Find phone" at bounding box center [242, 434] width 76 height 19
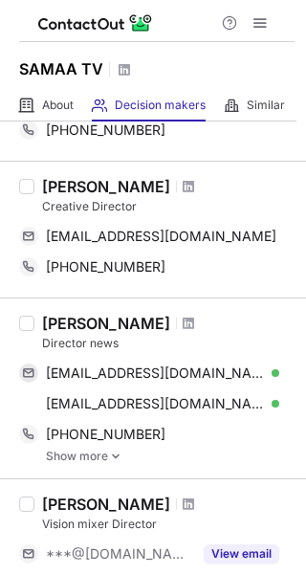
click at [76, 451] on link "Show more" at bounding box center [170, 456] width 249 height 13
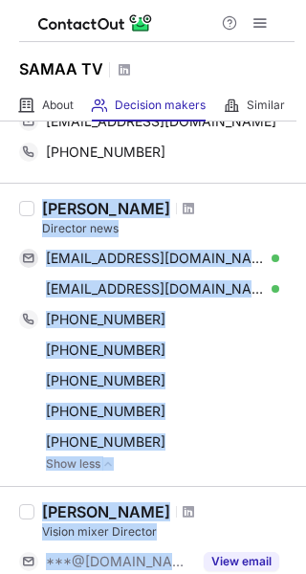
scroll to position [1140, 0]
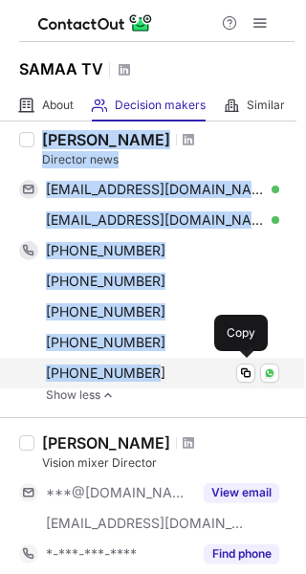
drag, startPoint x: 43, startPoint y: 319, endPoint x: 169, endPoint y: 375, distance: 138.3
click at [169, 375] on div "Tariq Mahmood Director news htm1976@hotmail.com Verified Copy tariq.mahmood@sam…" at bounding box center [164, 266] width 260 height 272
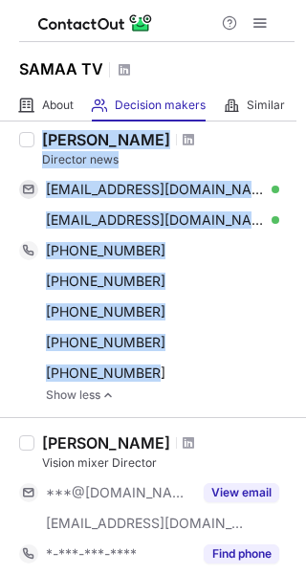
copy div "Tariq Mahmood Director news htm1976@hotmail.com Verified Copy tariq.mahmood@sam…"
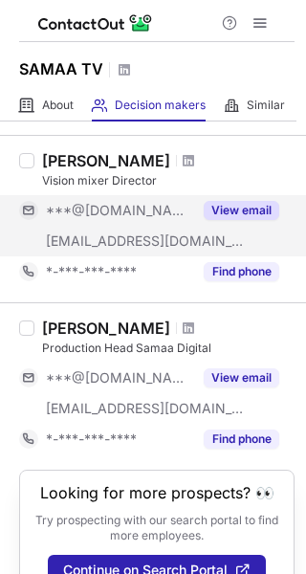
scroll to position [1463, 0]
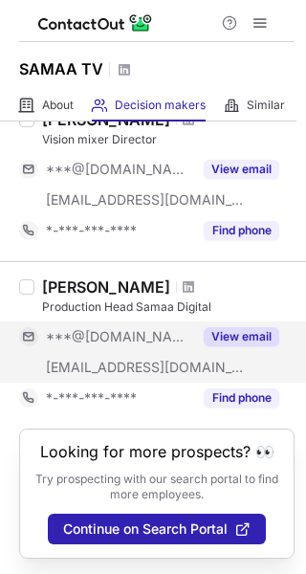
click at [231, 334] on button "View email" at bounding box center [242, 336] width 76 height 19
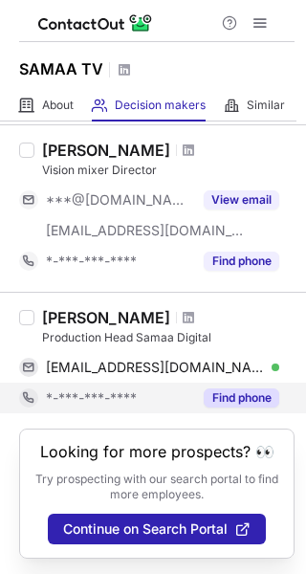
scroll to position [1433, 0]
click at [245, 393] on button "Find phone" at bounding box center [242, 397] width 76 height 19
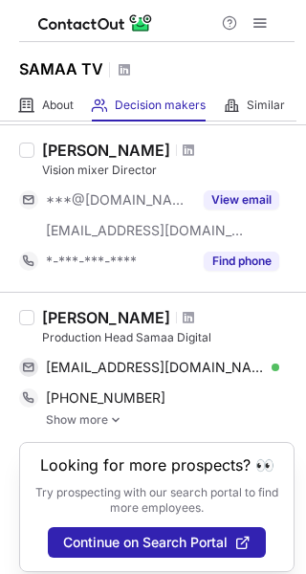
click at [68, 420] on link "Show more" at bounding box center [170, 419] width 249 height 13
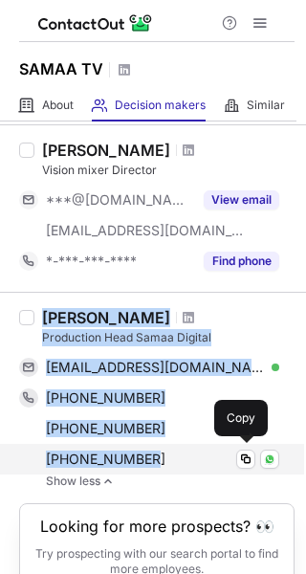
drag, startPoint x: 43, startPoint y: 316, endPoint x: 172, endPoint y: 445, distance: 182.6
click at [172, 445] on div "Imrose Inayat Production Head Samaa Digital inayatimrose30@gmail.com Verified C…" at bounding box center [164, 398] width 260 height 180
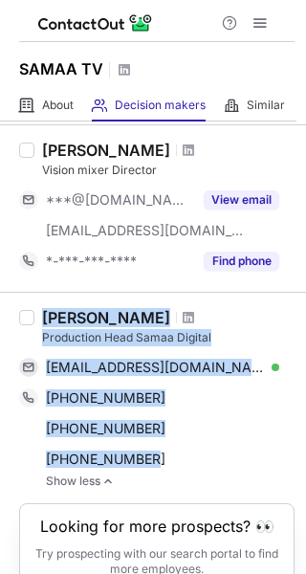
copy div "Imrose Inayat Production Head Samaa Digital inayatimrose30@gmail.com Verified C…"
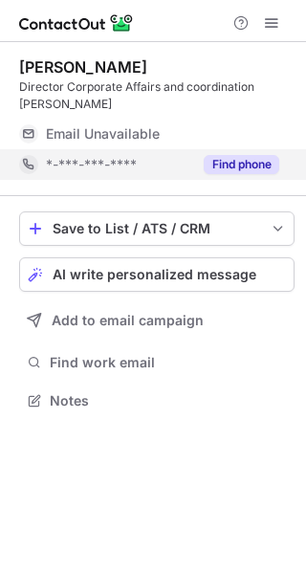
scroll to position [387, 306]
click at [242, 164] on button "Find phone" at bounding box center [242, 164] width 76 height 19
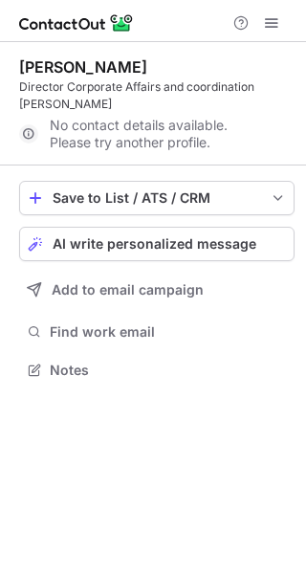
scroll to position [357, 306]
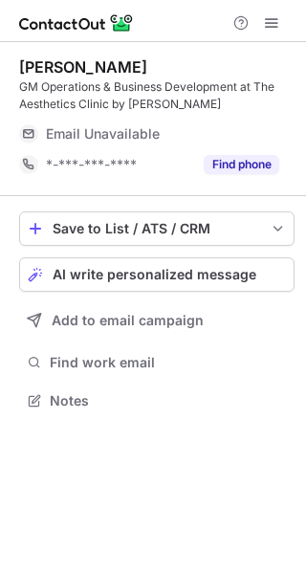
scroll to position [387, 306]
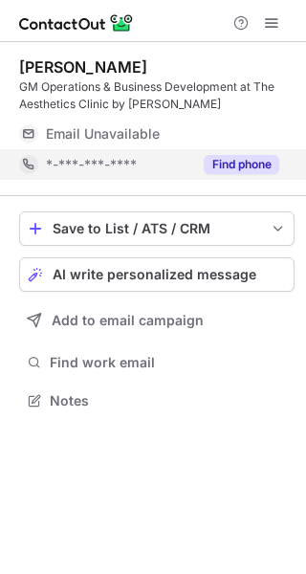
click at [219, 159] on button "Find phone" at bounding box center [242, 164] width 76 height 19
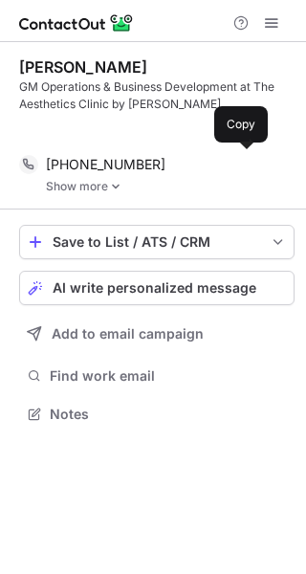
scroll to position [370, 306]
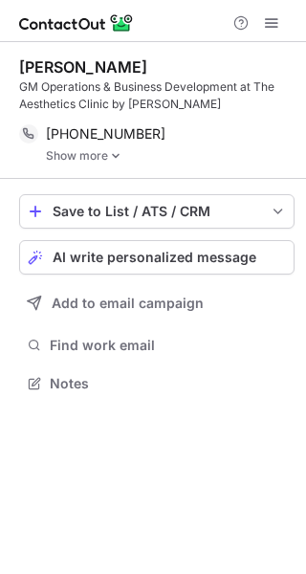
click at [81, 154] on link "Show more" at bounding box center [170, 155] width 249 height 13
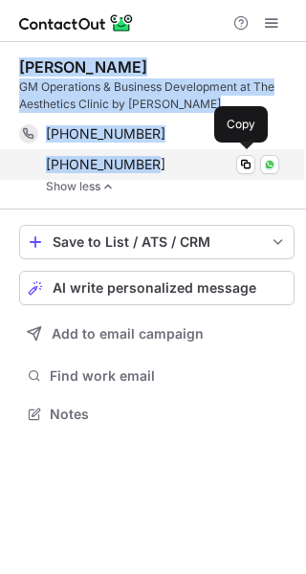
drag, startPoint x: 20, startPoint y: 61, endPoint x: 129, endPoint y: 97, distance: 114.6
click at [173, 165] on div "[PERSON_NAME] GM Operations & Business Development at The Aesthetics Clinic by …" at bounding box center [156, 125] width 275 height 136
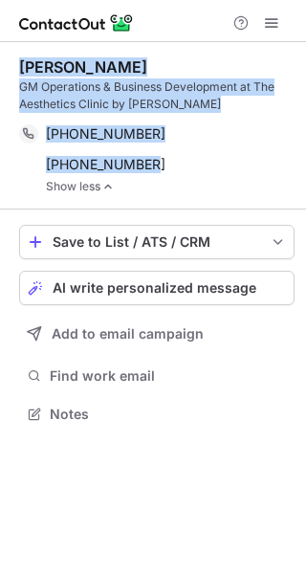
copy div "[PERSON_NAME] GM Operations & Business Development at The Aesthetics Clinic by …"
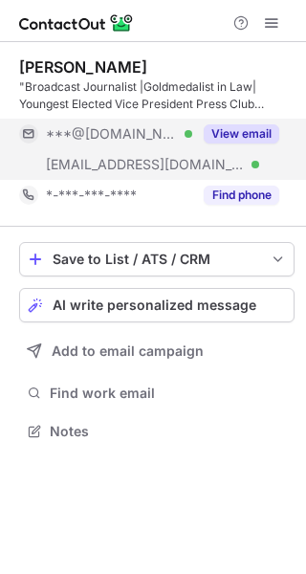
scroll to position [418, 306]
click at [223, 134] on button "View email" at bounding box center [242, 133] width 76 height 19
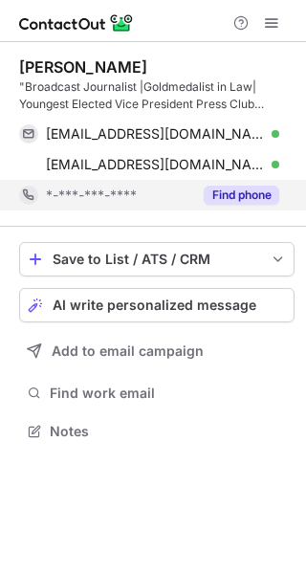
click at [235, 189] on button "Find phone" at bounding box center [242, 195] width 76 height 19
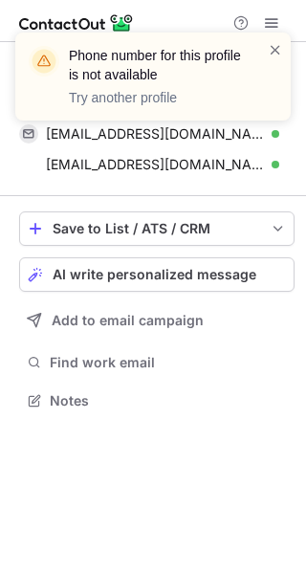
scroll to position [387, 306]
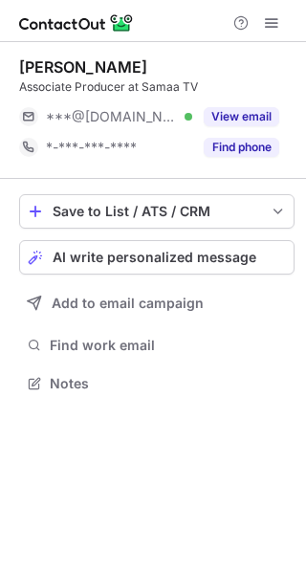
scroll to position [370, 306]
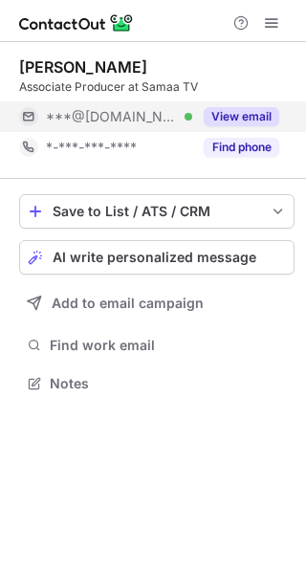
click at [237, 116] on button "View email" at bounding box center [242, 116] width 76 height 19
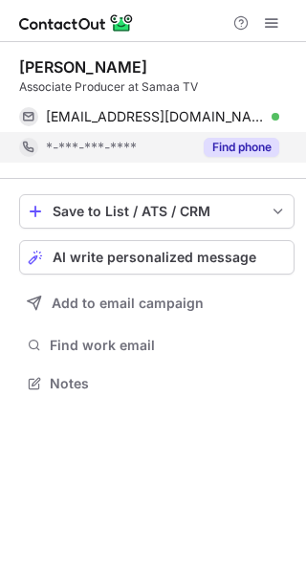
click at [231, 141] on button "Find phone" at bounding box center [242, 147] width 76 height 19
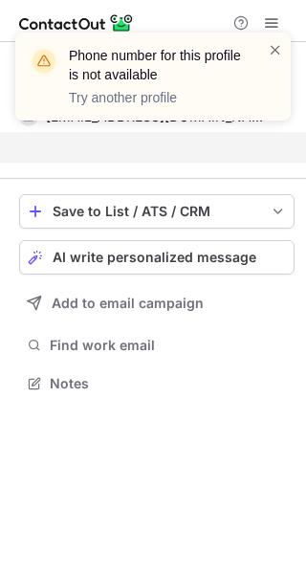
scroll to position [340, 306]
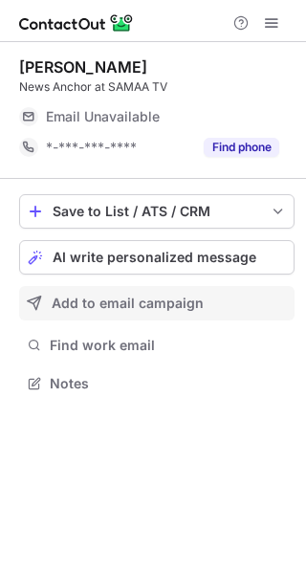
scroll to position [370, 306]
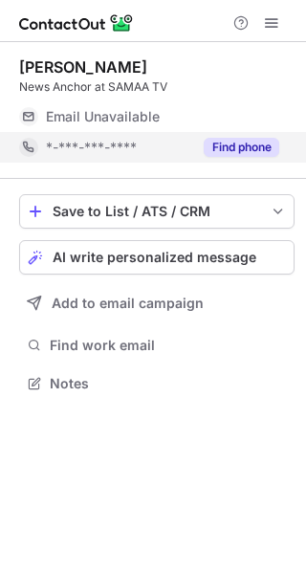
click at [241, 144] on button "Find phone" at bounding box center [242, 147] width 76 height 19
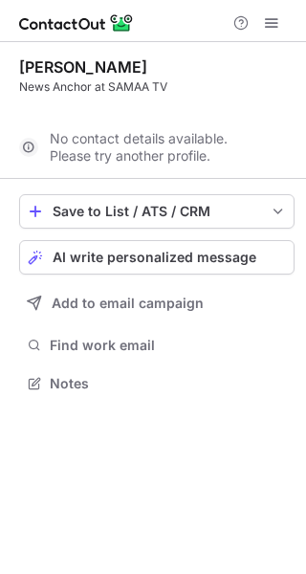
scroll to position [340, 306]
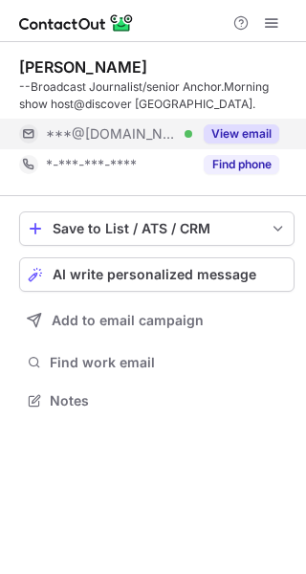
scroll to position [387, 306]
click at [227, 135] on button "View email" at bounding box center [242, 133] width 76 height 19
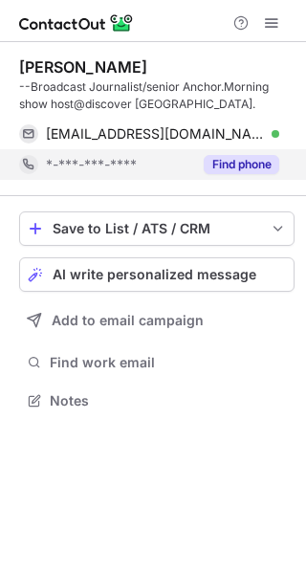
click at [224, 155] on button "Find phone" at bounding box center [242, 164] width 76 height 19
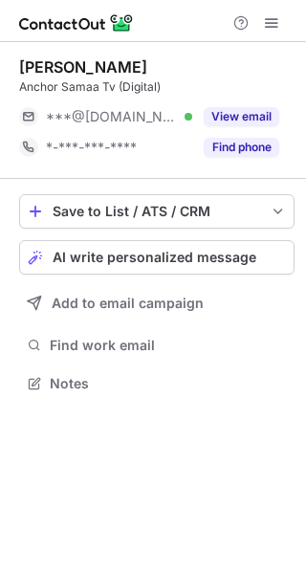
scroll to position [370, 306]
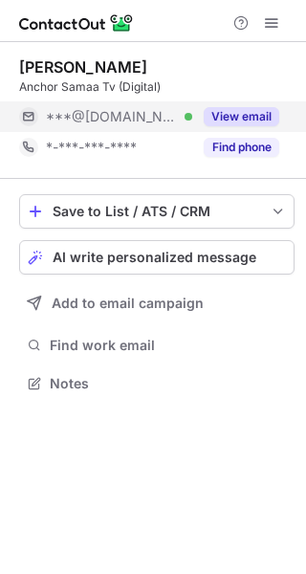
click at [239, 114] on button "View email" at bounding box center [242, 116] width 76 height 19
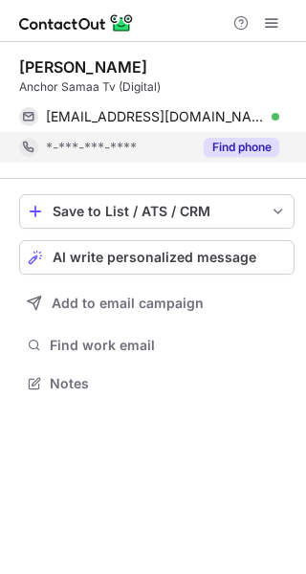
click at [223, 143] on button "Find phone" at bounding box center [242, 147] width 76 height 19
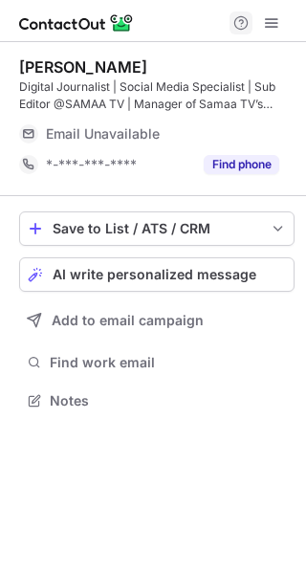
scroll to position [387, 306]
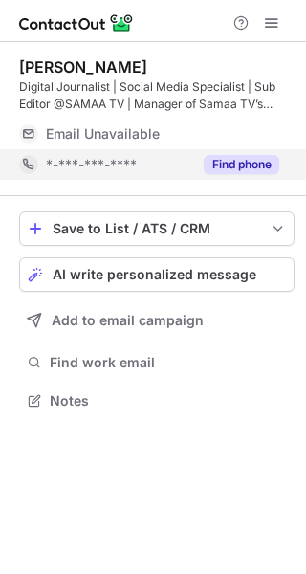
click at [244, 159] on button "Find phone" at bounding box center [242, 164] width 76 height 19
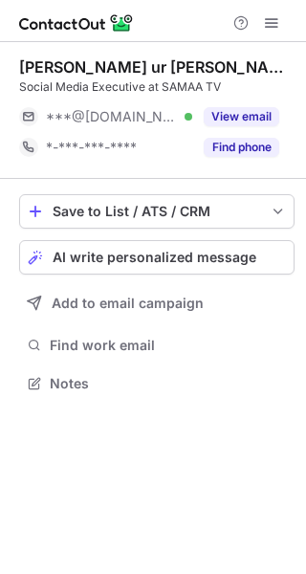
scroll to position [370, 306]
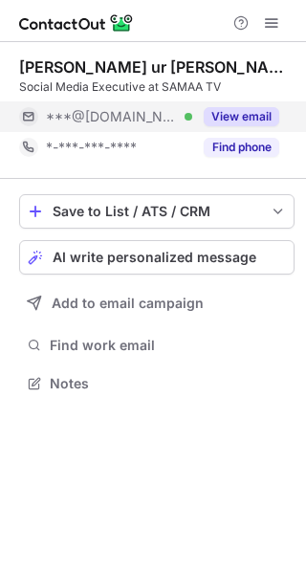
click at [233, 114] on button "View email" at bounding box center [242, 116] width 76 height 19
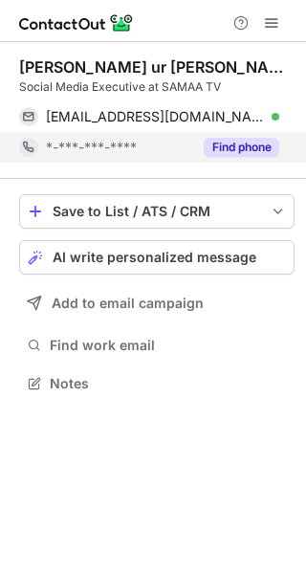
click at [231, 144] on button "Find phone" at bounding box center [242, 147] width 76 height 19
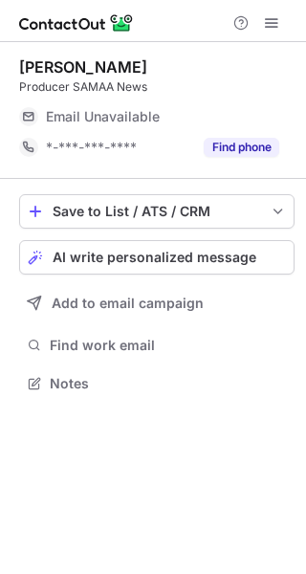
scroll to position [370, 306]
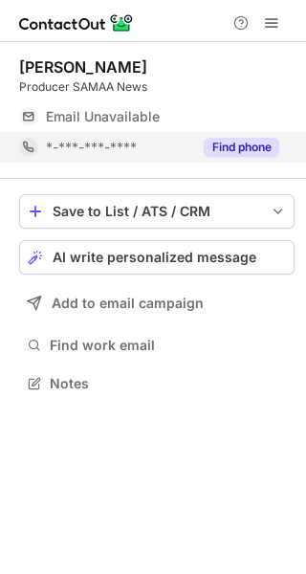
click at [224, 143] on button "Find phone" at bounding box center [242, 147] width 76 height 19
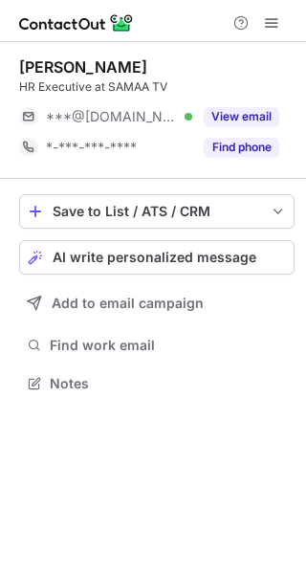
scroll to position [370, 306]
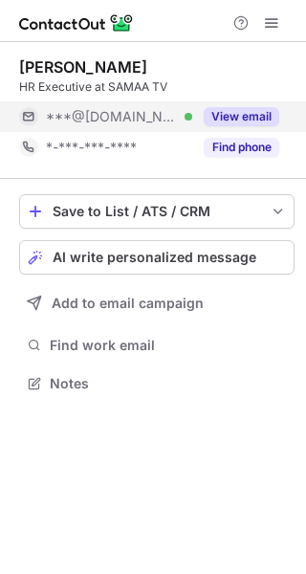
click at [251, 112] on button "View email" at bounding box center [242, 116] width 76 height 19
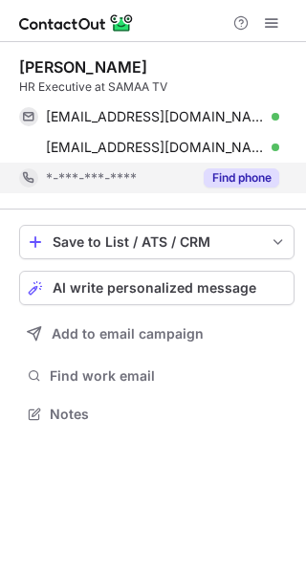
click at [220, 173] on button "Find phone" at bounding box center [242, 177] width 76 height 19
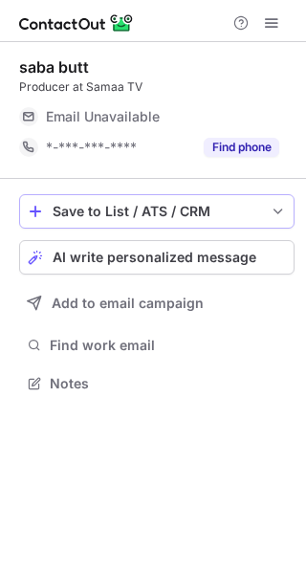
scroll to position [370, 306]
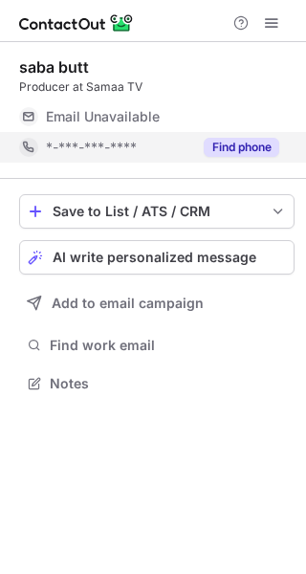
click at [231, 143] on button "Find phone" at bounding box center [242, 147] width 76 height 19
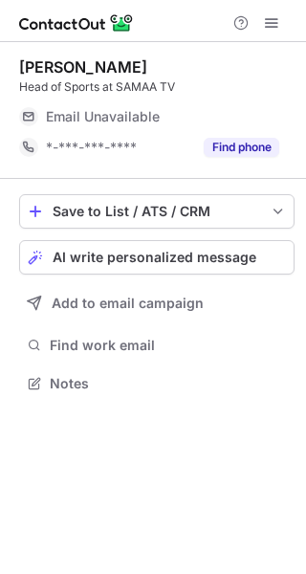
scroll to position [370, 306]
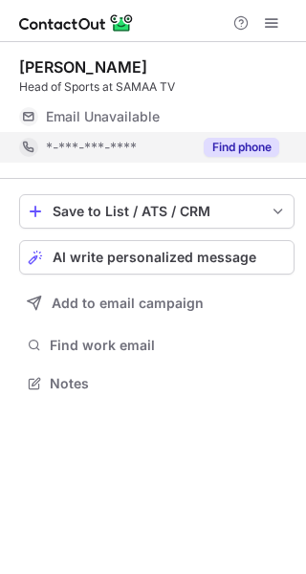
click at [249, 145] on button "Find phone" at bounding box center [242, 147] width 76 height 19
click at [248, 144] on button "Find phone" at bounding box center [242, 147] width 76 height 19
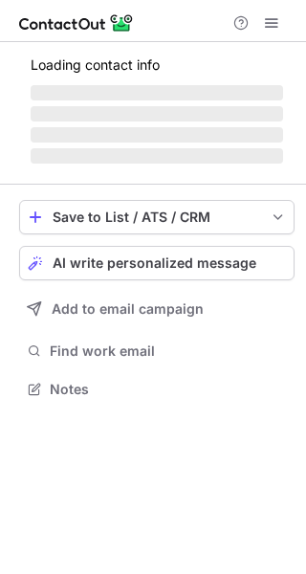
scroll to position [370, 306]
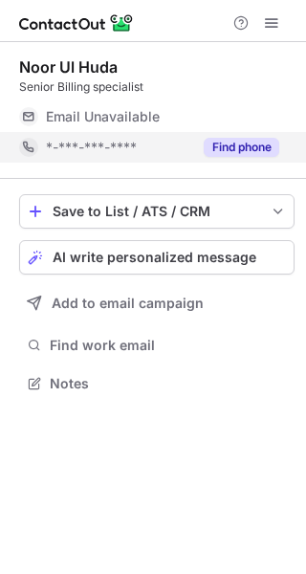
click at [223, 149] on button "Find phone" at bounding box center [242, 147] width 76 height 19
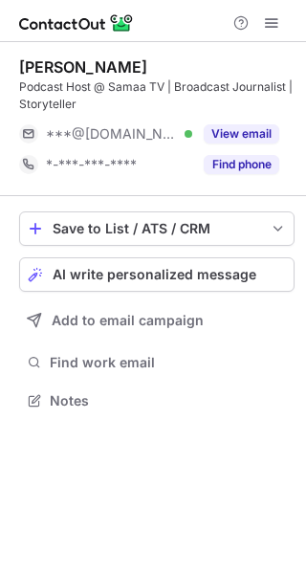
scroll to position [387, 306]
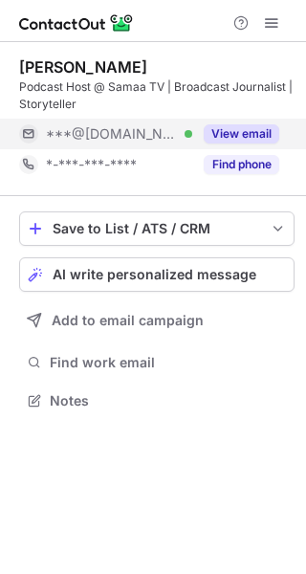
click at [225, 132] on button "View email" at bounding box center [242, 133] width 76 height 19
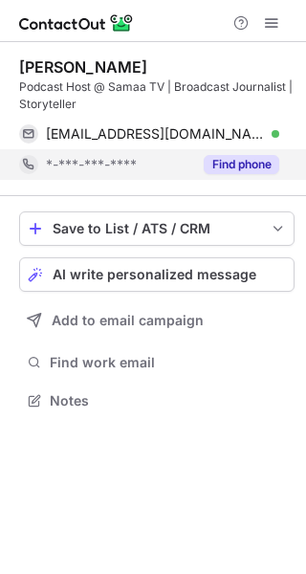
click at [237, 164] on button "Find phone" at bounding box center [242, 164] width 76 height 19
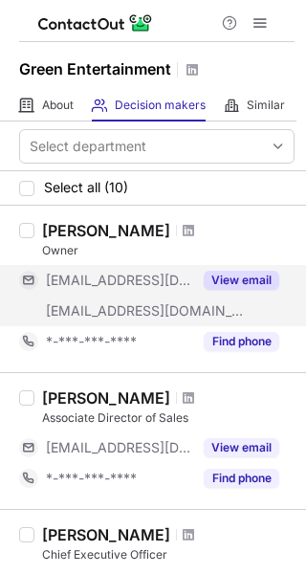
click at [240, 276] on button "View email" at bounding box center [242, 280] width 76 height 19
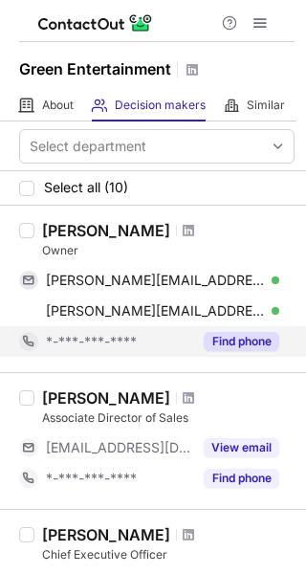
click at [236, 336] on button "Find phone" at bounding box center [242, 341] width 76 height 19
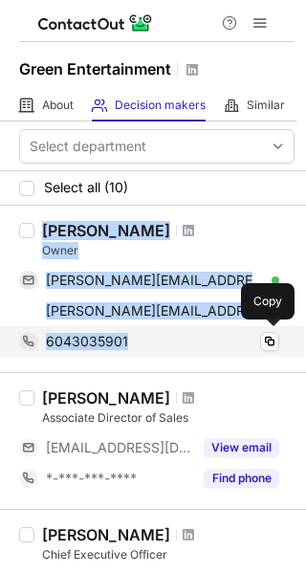
drag, startPoint x: 42, startPoint y: 227, endPoint x: 137, endPoint y: 330, distance: 140.1
click at [137, 330] on div "Tanner Green Owner tanner@jmclimited.ca Verified Copy tanner@notawheelchair.com…" at bounding box center [164, 289] width 260 height 136
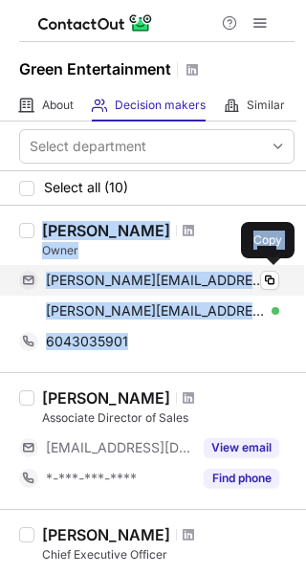
copy div "Tanner Green Owner tanner@jmclimited.ca Verified Copy tanner@notawheelchair.com…"
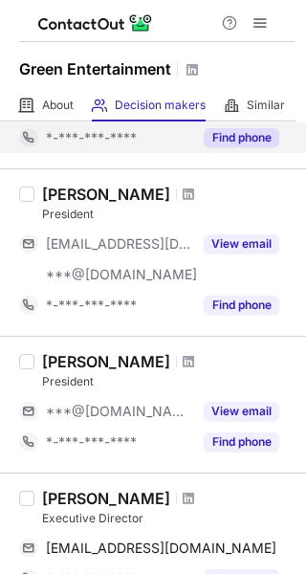
scroll to position [574, 0]
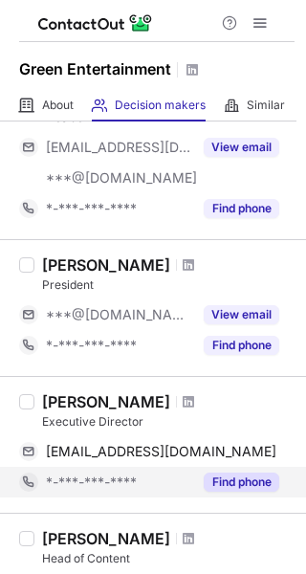
click at [236, 483] on button "Find phone" at bounding box center [242, 482] width 76 height 19
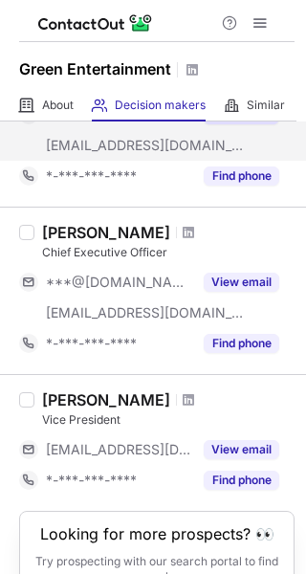
scroll to position [1243, 0]
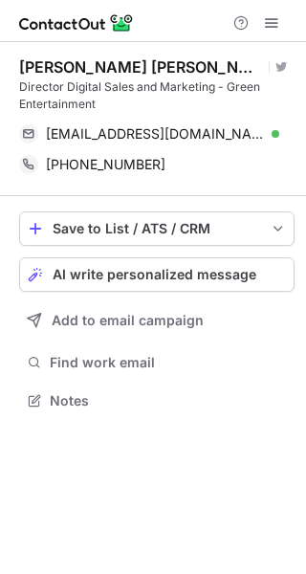
scroll to position [387, 306]
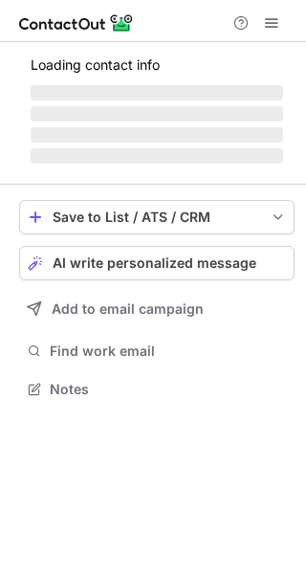
scroll to position [370, 306]
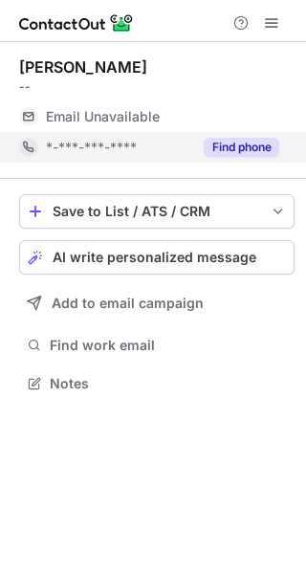
click at [236, 147] on button "Find phone" at bounding box center [242, 147] width 76 height 19
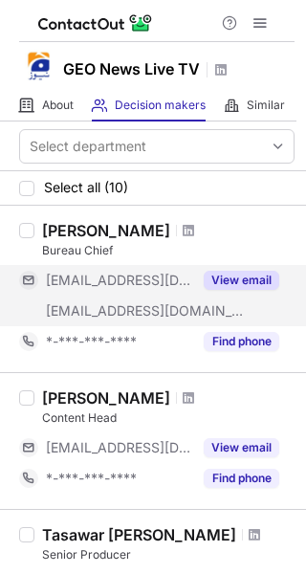
click at [216, 273] on button "View email" at bounding box center [242, 280] width 76 height 19
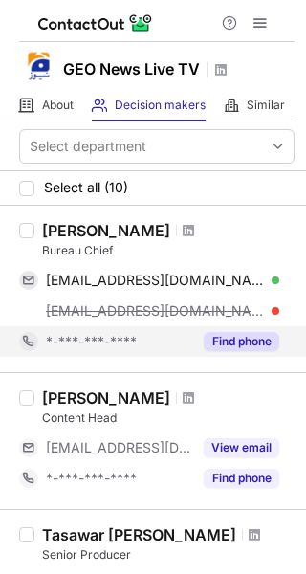
click at [236, 338] on button "Find phone" at bounding box center [242, 341] width 76 height 19
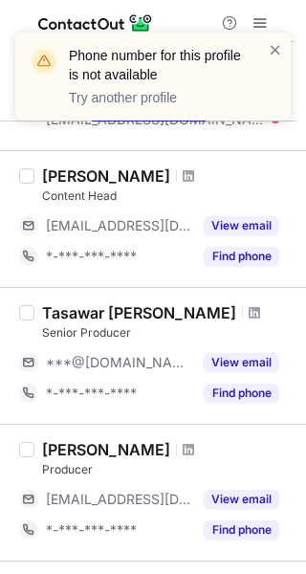
scroll to position [287, 0]
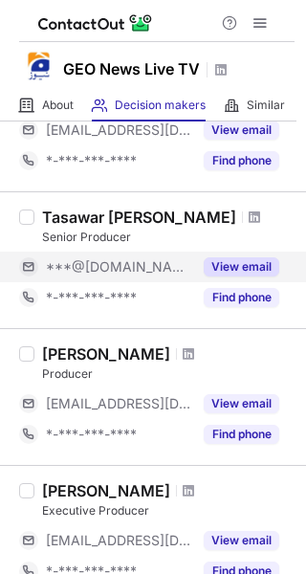
click at [235, 264] on button "View email" at bounding box center [242, 266] width 76 height 19
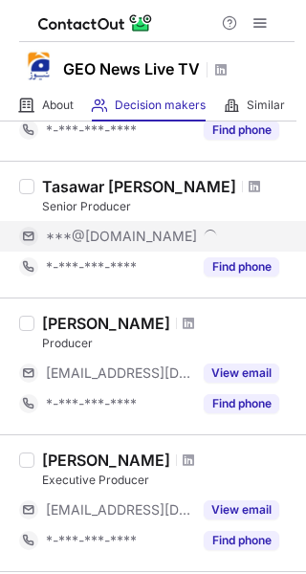
scroll to position [256, 0]
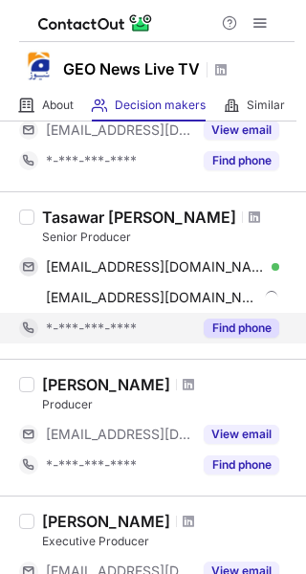
click at [230, 328] on button "Find phone" at bounding box center [242, 328] width 76 height 19
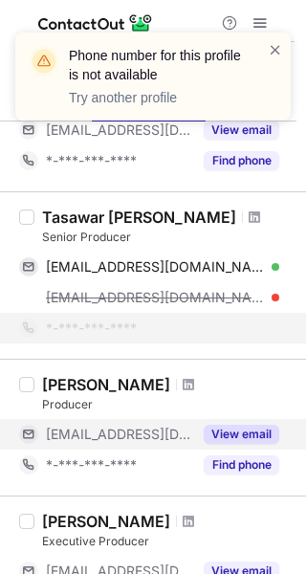
click at [226, 428] on button "View email" at bounding box center [242, 434] width 76 height 19
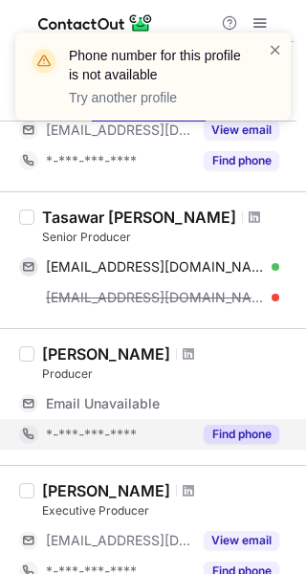
click at [240, 433] on button "Find phone" at bounding box center [242, 434] width 76 height 19
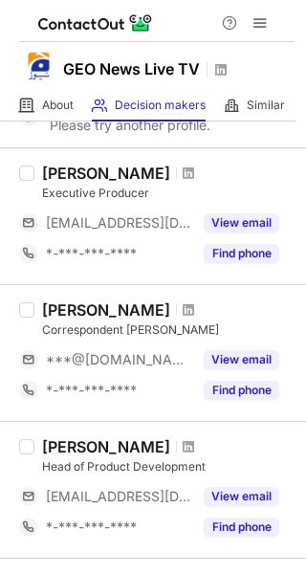
scroll to position [513, 0]
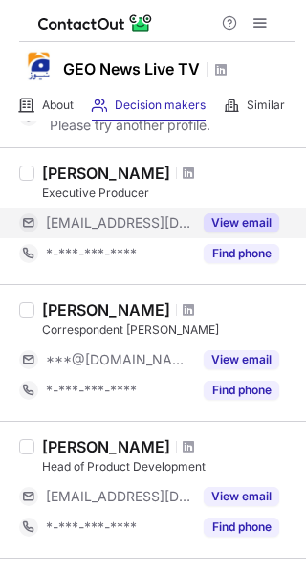
click at [236, 220] on button "View email" at bounding box center [242, 222] width 76 height 19
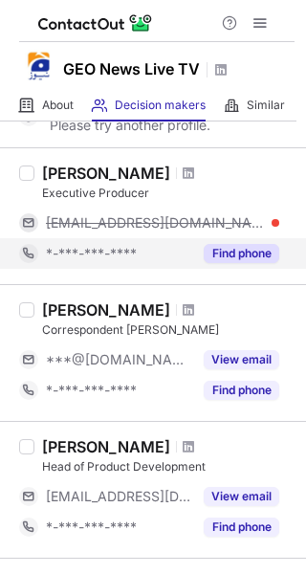
click at [233, 251] on button "Find phone" at bounding box center [242, 253] width 76 height 19
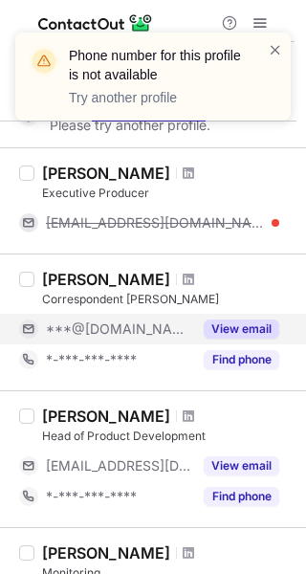
click at [237, 326] on button "View email" at bounding box center [242, 328] width 76 height 19
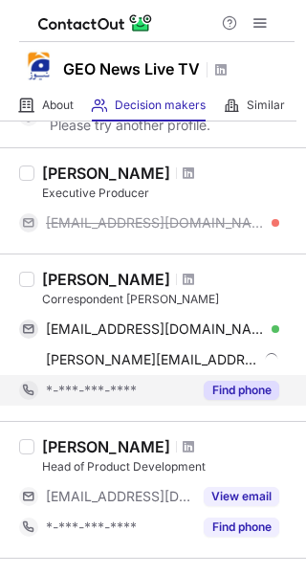
click at [219, 391] on button "Find phone" at bounding box center [242, 390] width 76 height 19
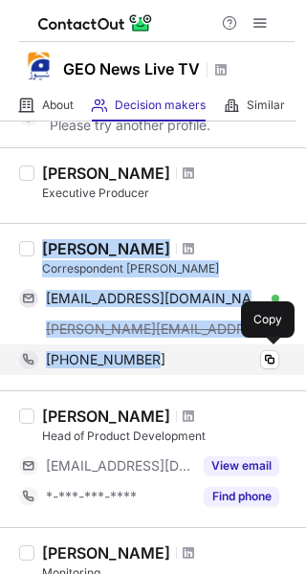
drag, startPoint x: 46, startPoint y: 248, endPoint x: 162, endPoint y: 348, distance: 153.2
click at [162, 348] on div "Touqeer Khan Correspondent Kotli AJK toqeer2008khan@yahoo.com Verified Copy tou…" at bounding box center [164, 307] width 260 height 136
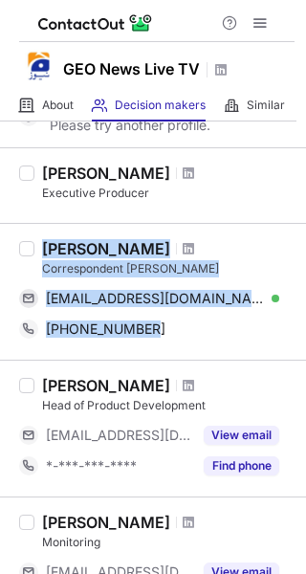
copy div "Touqeer Khan Correspondent Kotli AJK toqeer2008khan@yahoo.com Verified Copy tou…"
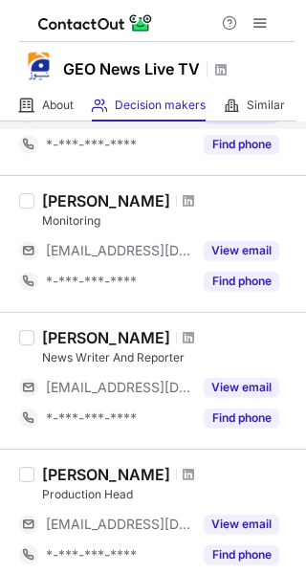
scroll to position [895, 0]
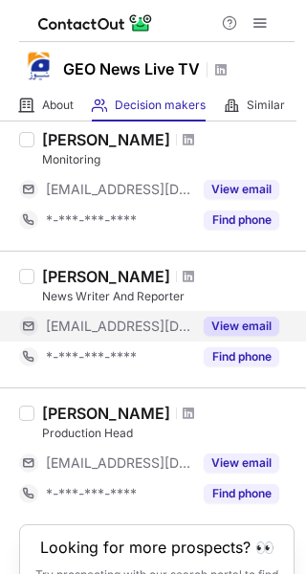
click at [230, 315] on div "View email" at bounding box center [235, 326] width 87 height 31
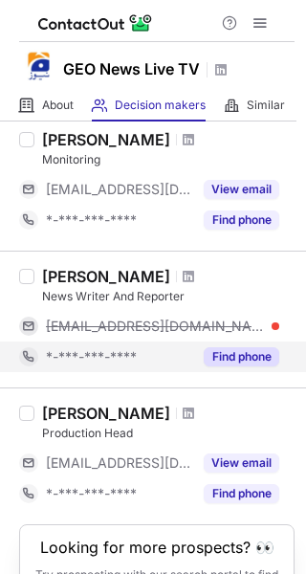
click at [223, 348] on button "Find phone" at bounding box center [242, 356] width 76 height 19
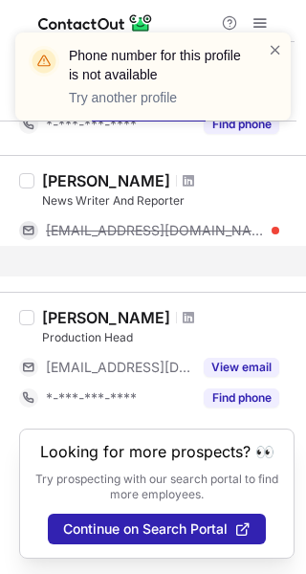
scroll to position [960, 0]
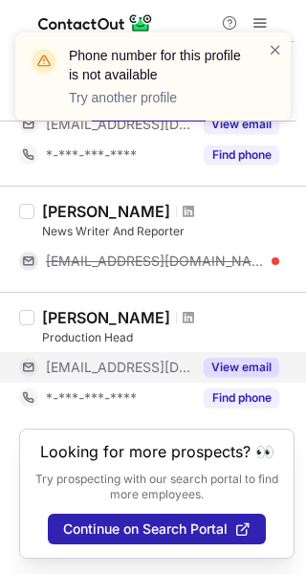
click at [219, 363] on button "View email" at bounding box center [242, 367] width 76 height 19
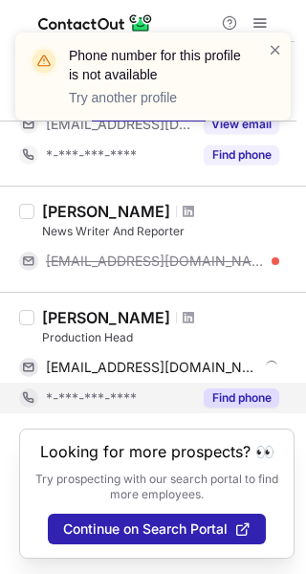
click at [235, 392] on button "Find phone" at bounding box center [242, 397] width 76 height 19
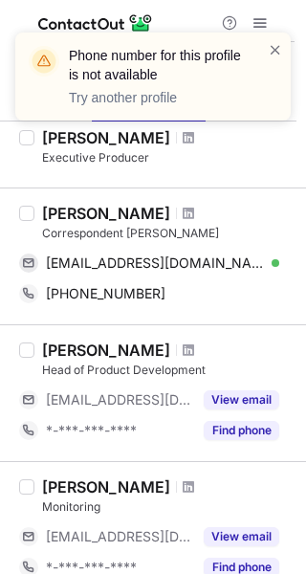
scroll to position [547, 0]
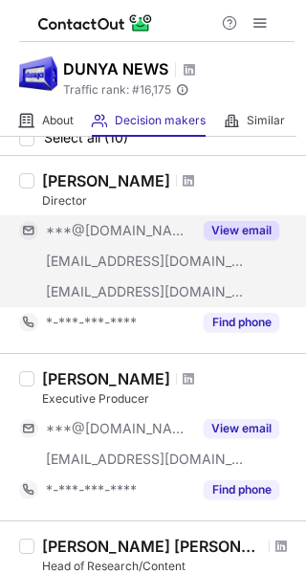
scroll to position [96, 0]
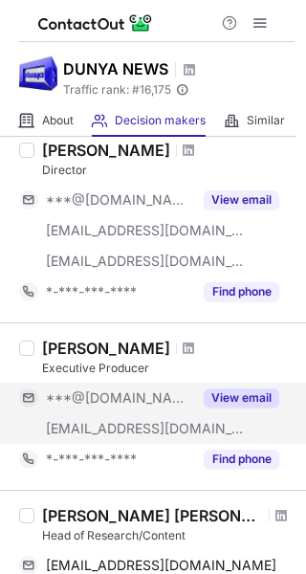
click at [220, 399] on button "View email" at bounding box center [242, 397] width 76 height 19
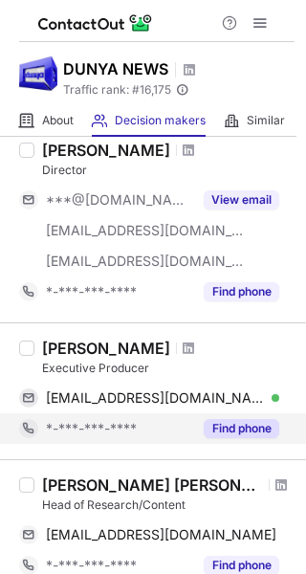
click at [236, 428] on button "Find phone" at bounding box center [242, 428] width 76 height 19
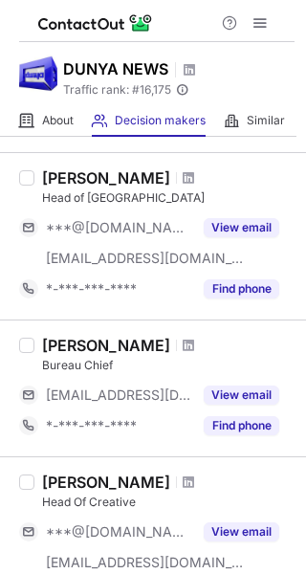
scroll to position [478, 0]
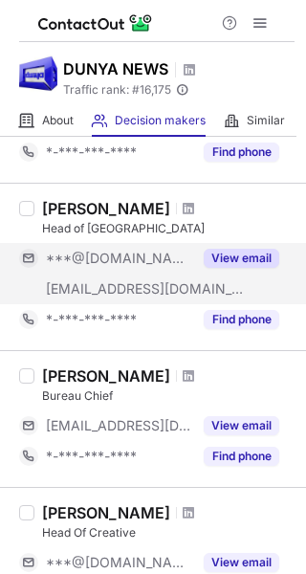
click at [222, 255] on button "View email" at bounding box center [242, 258] width 76 height 19
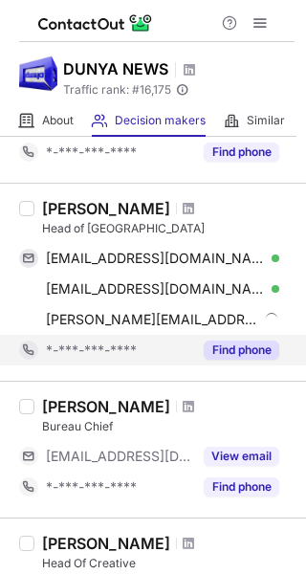
click at [220, 343] on button "Find phone" at bounding box center [242, 350] width 76 height 19
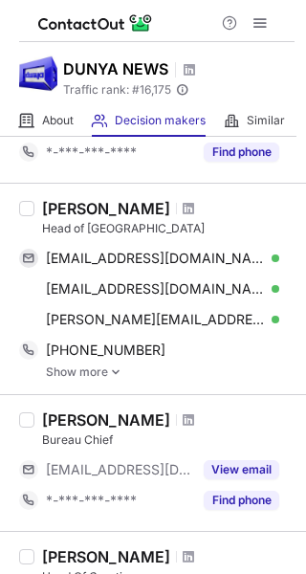
click at [75, 367] on link "Show more" at bounding box center [170, 371] width 249 height 13
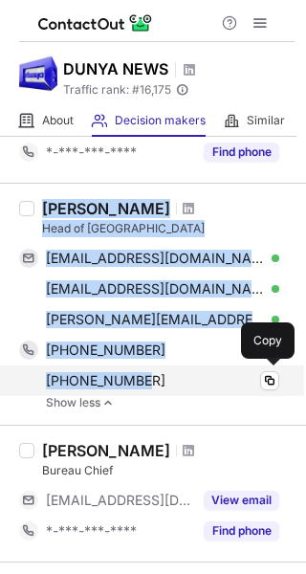
drag, startPoint x: 47, startPoint y: 208, endPoint x: 160, endPoint y: 370, distance: 197.9
click at [160, 370] on div "Mohammad Asif Head of North America shabanasif@gmail.com Verified Copy masif@gu…" at bounding box center [164, 304] width 260 height 210
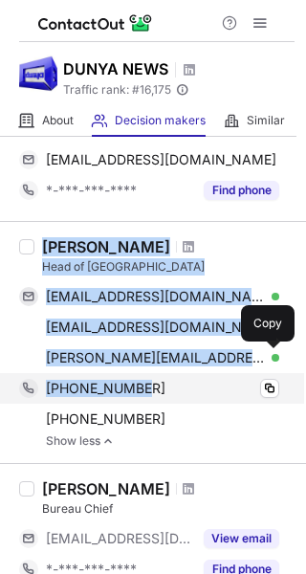
scroll to position [383, 0]
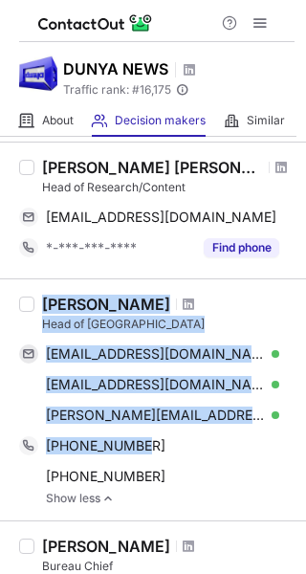
copy div "Mohammad Asif Head of North America shabanasif@gmail.com Verified Copy masif@gu…"
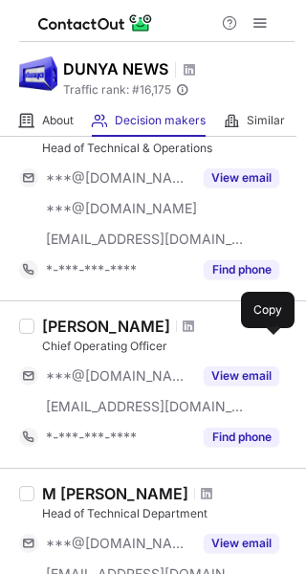
scroll to position [1243, 0]
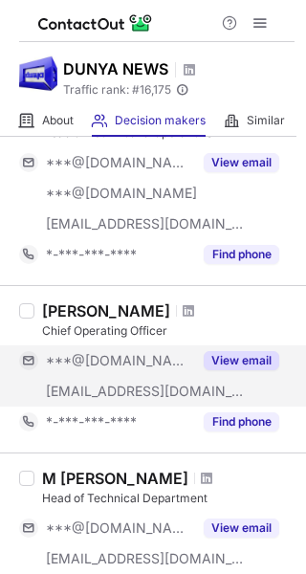
click at [208, 357] on button "View email" at bounding box center [242, 360] width 76 height 19
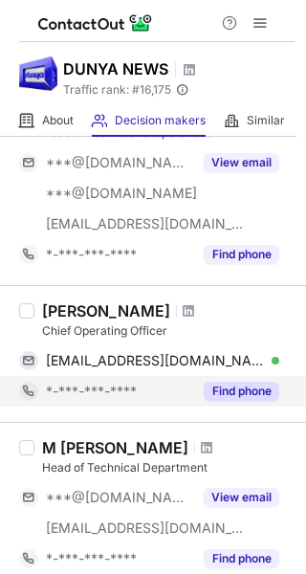
click at [246, 396] on button "Find phone" at bounding box center [242, 391] width 76 height 19
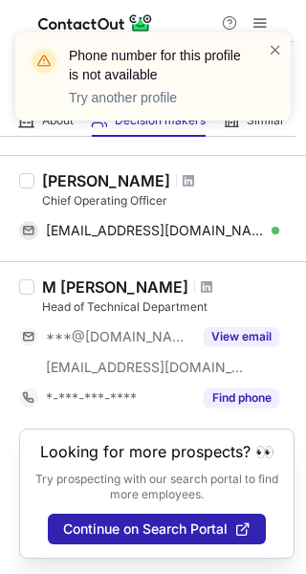
scroll to position [1374, 0]
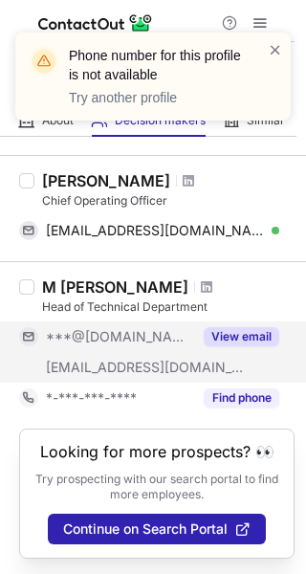
click at [251, 336] on button "View email" at bounding box center [242, 336] width 76 height 19
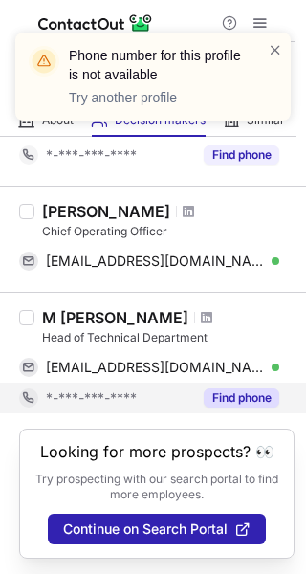
scroll to position [1343, 0]
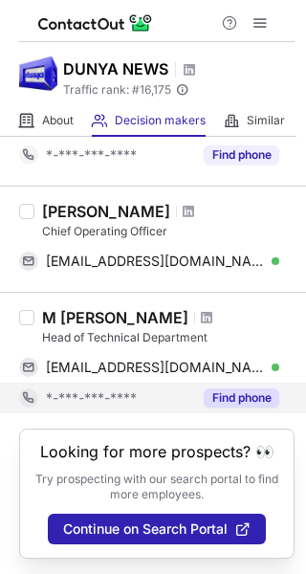
click at [230, 393] on button "Find phone" at bounding box center [242, 397] width 76 height 19
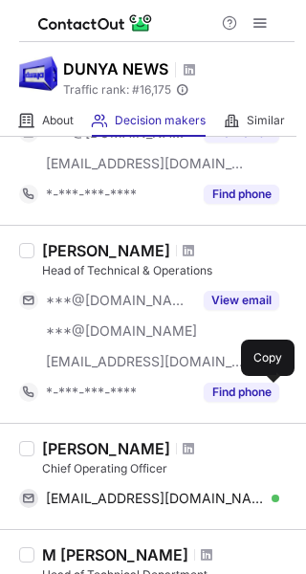
scroll to position [1121, 0]
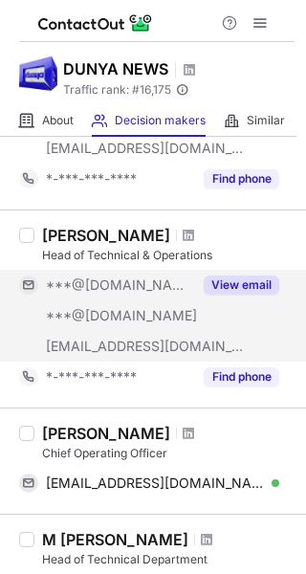
click at [240, 286] on button "View email" at bounding box center [242, 284] width 76 height 19
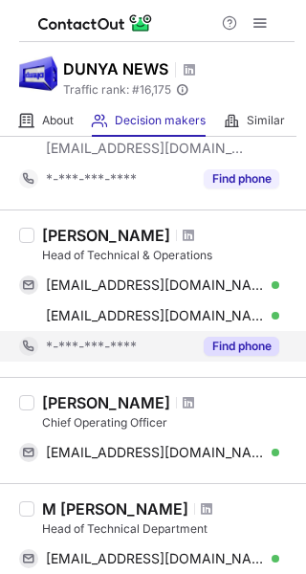
click at [238, 344] on button "Find phone" at bounding box center [242, 346] width 76 height 19
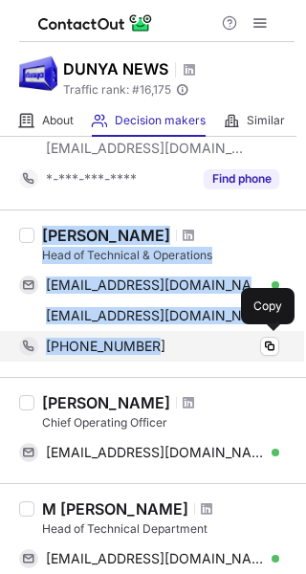
drag, startPoint x: 45, startPoint y: 228, endPoint x: 164, endPoint y: 322, distance: 151.8
click at [167, 341] on div "Nadir Mustfa Head of Technical & Operations nadirmustafa@gmail.com Verified Cop…" at bounding box center [164, 294] width 260 height 136
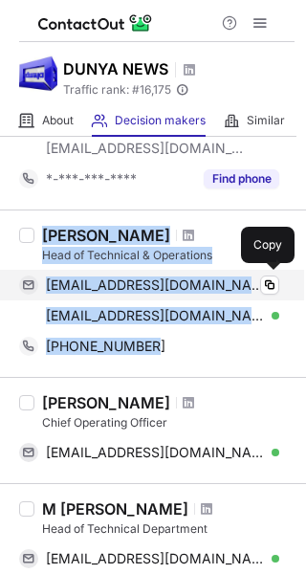
copy div "Nadir Mustfa Head of Technical & Operations nadirmustafa@gmail.com Verified Cop…"
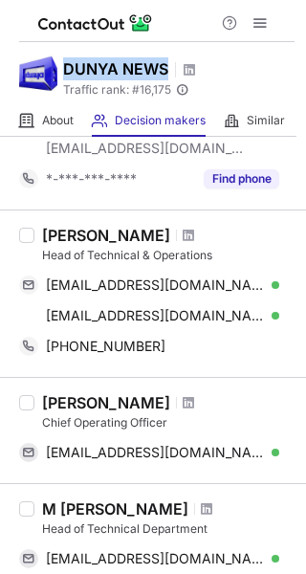
drag, startPoint x: 65, startPoint y: 67, endPoint x: 173, endPoint y: 69, distance: 108.1
click at [173, 69] on div "DUNYA NEWS" at bounding box center [130, 69] width 134 height 25
copy h1 "DUNYA NEWS"
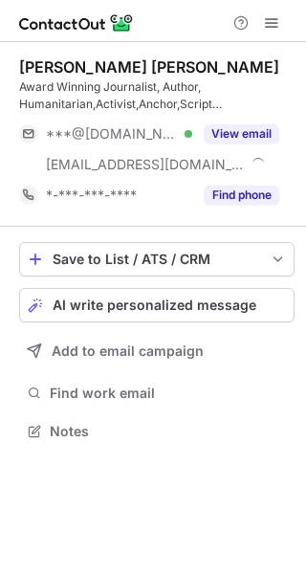
scroll to position [418, 306]
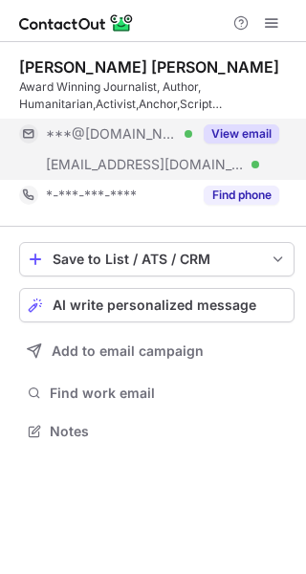
click at [250, 128] on button "View email" at bounding box center [242, 133] width 76 height 19
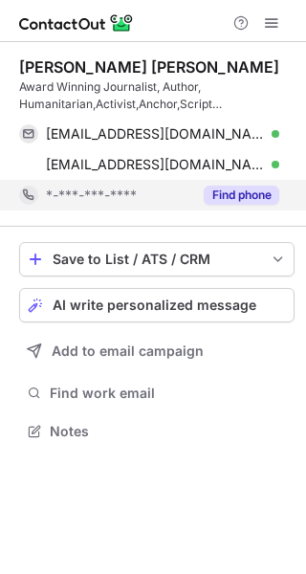
click at [228, 191] on button "Find phone" at bounding box center [242, 195] width 76 height 19
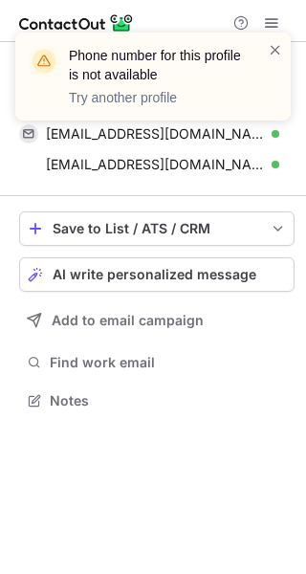
scroll to position [387, 306]
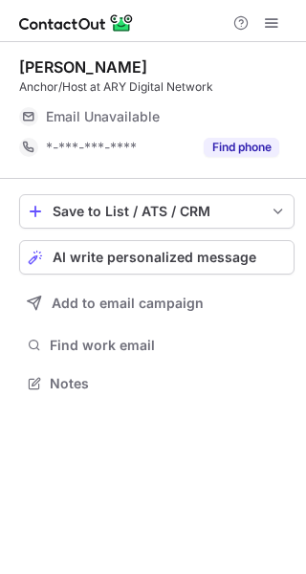
scroll to position [370, 306]
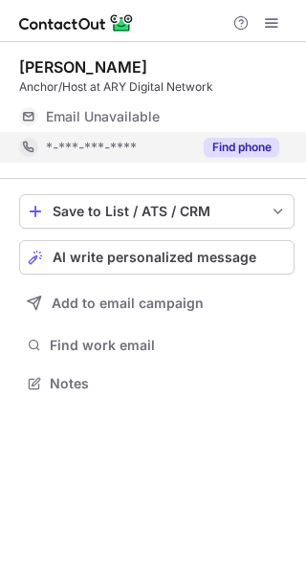
click at [260, 144] on button "Find phone" at bounding box center [242, 147] width 76 height 19
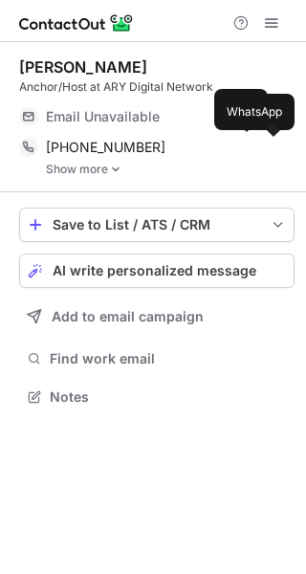
scroll to position [384, 306]
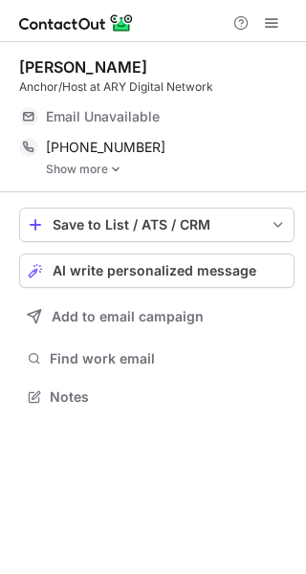
click at [61, 170] on link "Show more" at bounding box center [170, 169] width 249 height 13
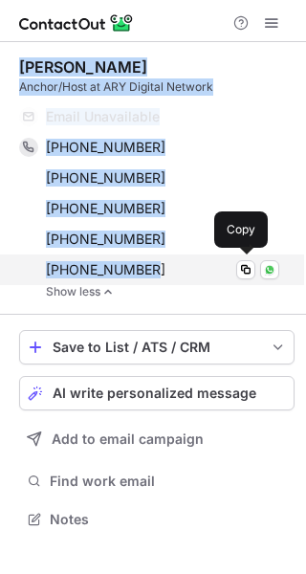
drag, startPoint x: 21, startPoint y: 64, endPoint x: 165, endPoint y: 258, distance: 241.4
click at [165, 258] on div "Mubasher Lucman Anchor/Host at ARY Digital Network Email Unavailable Email addr…" at bounding box center [156, 177] width 275 height 241
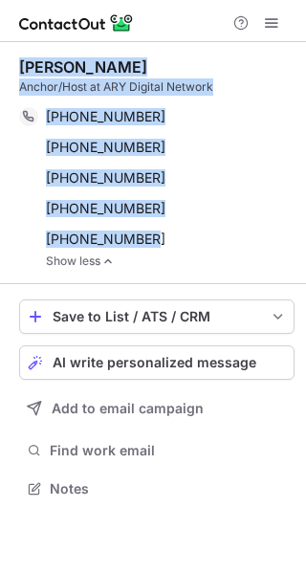
scroll to position [475, 306]
copy div "Mubasher Lucman Anchor/Host at ARY Digital Network Email Unavailable Email addr…"
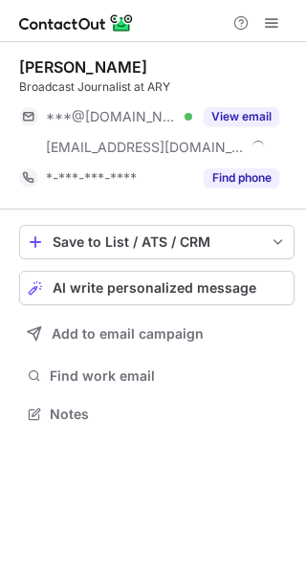
scroll to position [401, 306]
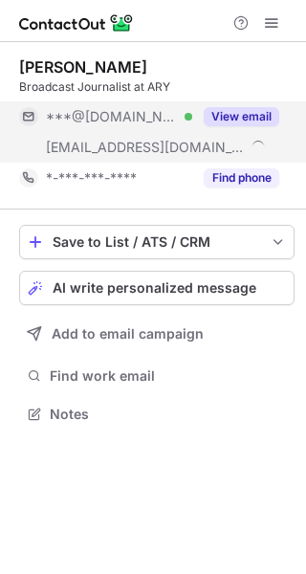
click at [226, 122] on button "View email" at bounding box center [242, 116] width 76 height 19
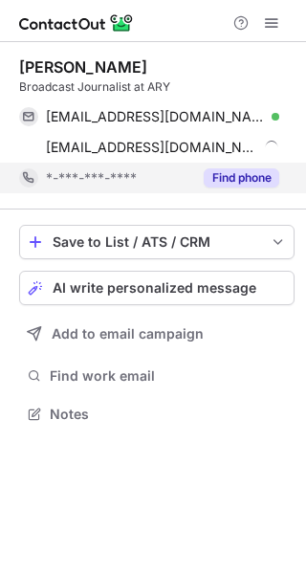
click at [228, 176] on button "Find phone" at bounding box center [242, 177] width 76 height 19
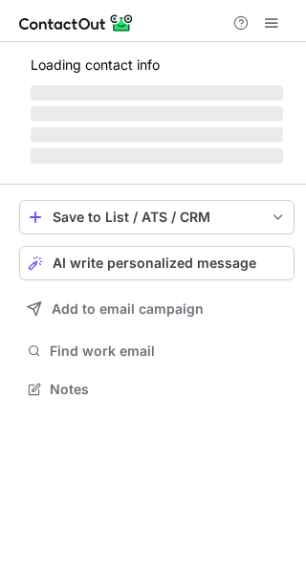
scroll to position [401, 306]
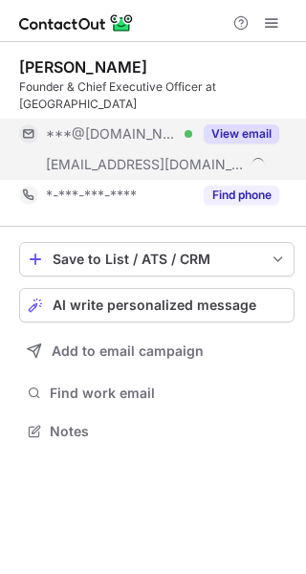
click at [247, 124] on button "View email" at bounding box center [242, 133] width 76 height 19
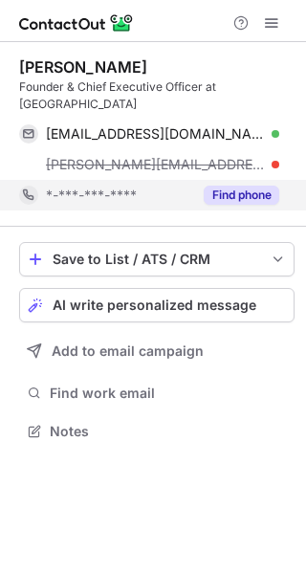
click at [228, 186] on button "Find phone" at bounding box center [242, 195] width 76 height 19
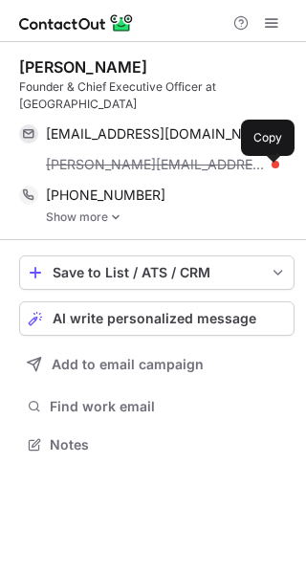
scroll to position [414, 306]
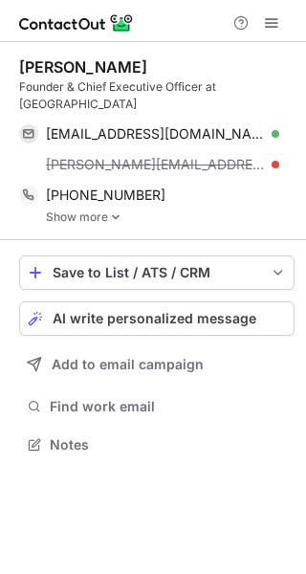
click at [57, 210] on link "Show more" at bounding box center [170, 216] width 249 height 13
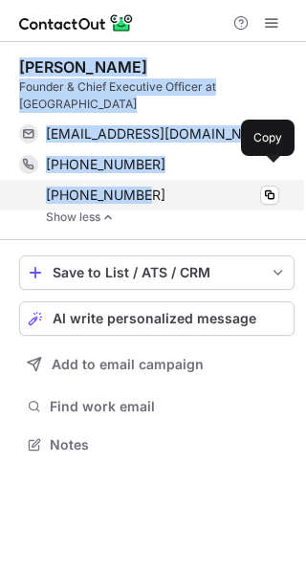
drag, startPoint x: 22, startPoint y: 66, endPoint x: 150, endPoint y: 168, distance: 164.0
click at [150, 168] on div "Komal Khan Founder & Chief Executive Officer at Omal k10kk022@gmail.com Verifie…" at bounding box center [156, 140] width 275 height 166
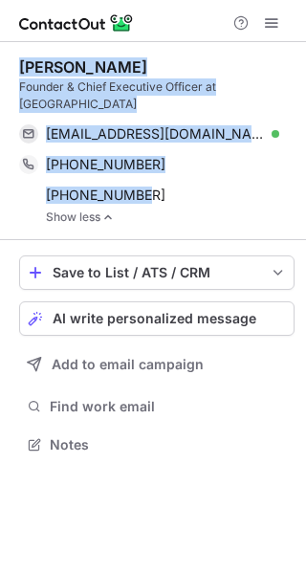
copy div "Komal Khan Founder & Chief Executive Officer at Omal k10kk022@gmail.com Verifie…"
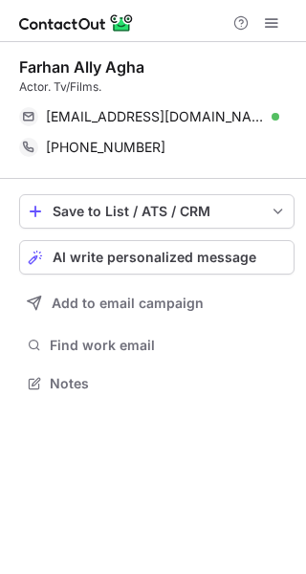
scroll to position [370, 306]
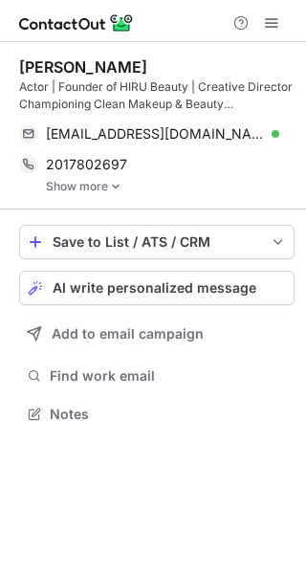
scroll to position [401, 306]
click at [99, 187] on link "Show more" at bounding box center [170, 186] width 249 height 13
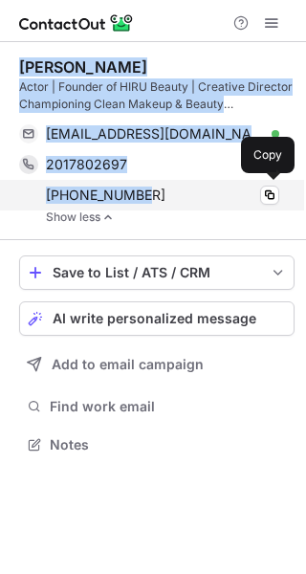
drag, startPoint x: 21, startPoint y: 67, endPoint x: 157, endPoint y: 186, distance: 180.3
click div "Hira Tareen Actor | Founder of HIRU Beauty | Creative Director Championing Clea…"
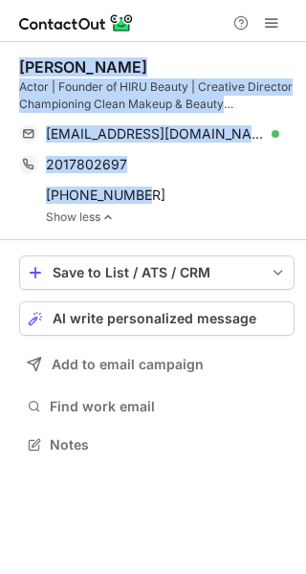
copy div "Hira Tareen Actor | Founder of HIRU Beauty | Creative Director Championing Clea…"
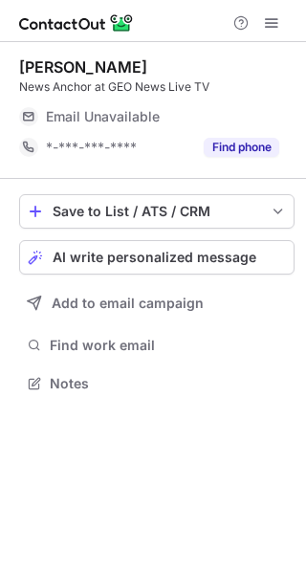
scroll to position [370, 306]
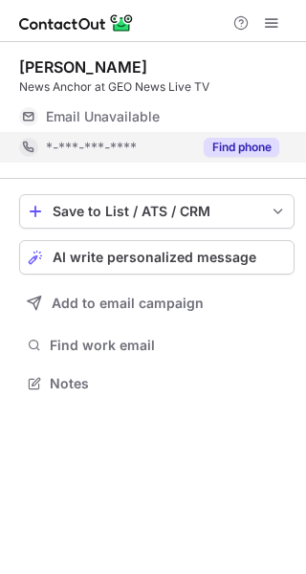
click at [257, 147] on button "Find phone" at bounding box center [242, 147] width 76 height 19
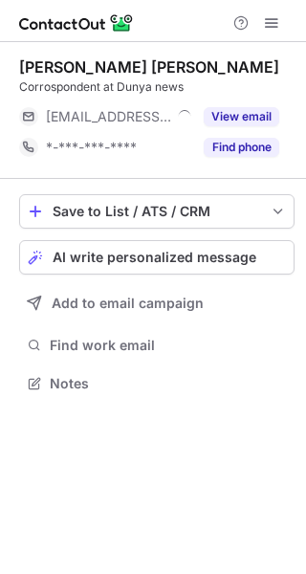
scroll to position [370, 306]
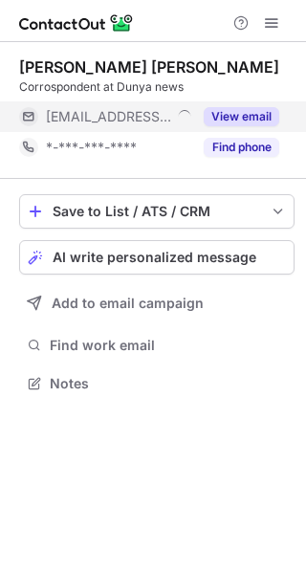
click at [246, 117] on button "View email" at bounding box center [242, 116] width 76 height 19
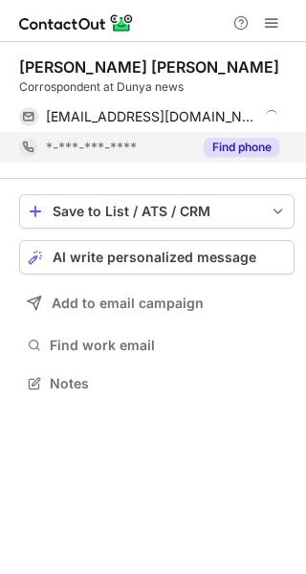
click at [240, 147] on button "Find phone" at bounding box center [242, 147] width 76 height 19
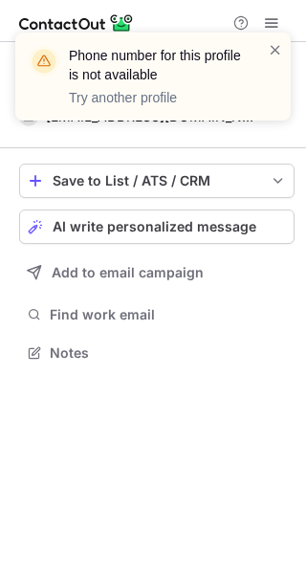
scroll to position [340, 306]
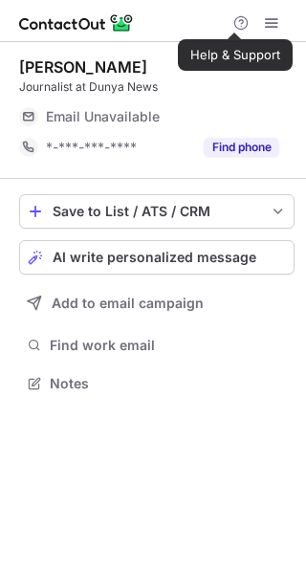
scroll to position [370, 306]
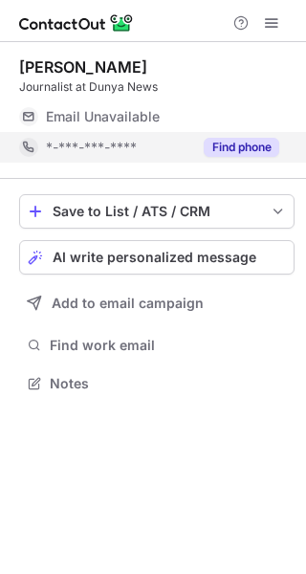
click at [218, 135] on div "Find phone" at bounding box center [235, 147] width 87 height 31
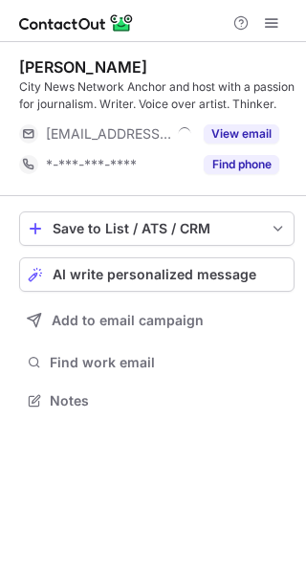
scroll to position [387, 306]
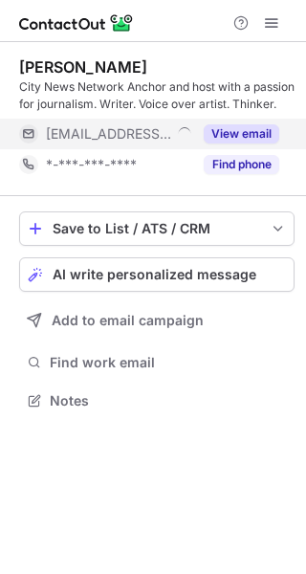
click at [229, 138] on button "View email" at bounding box center [242, 133] width 76 height 19
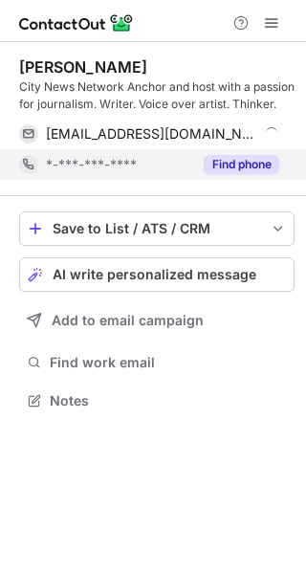
click at [228, 162] on button "Find phone" at bounding box center [242, 164] width 76 height 19
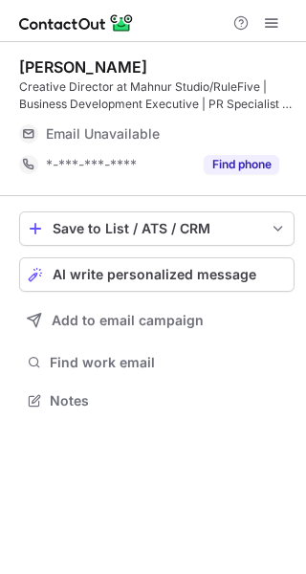
scroll to position [387, 306]
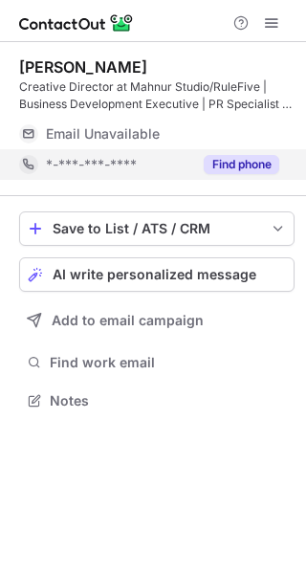
click at [233, 154] on div "Find phone" at bounding box center [235, 164] width 87 height 31
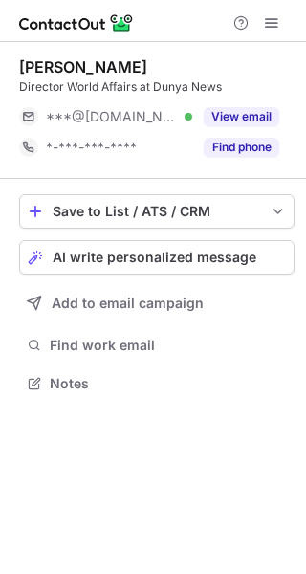
scroll to position [370, 306]
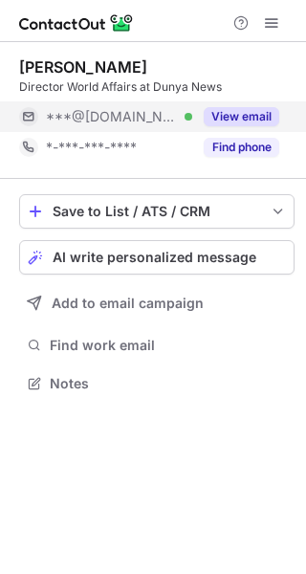
click at [230, 115] on button "View email" at bounding box center [242, 116] width 76 height 19
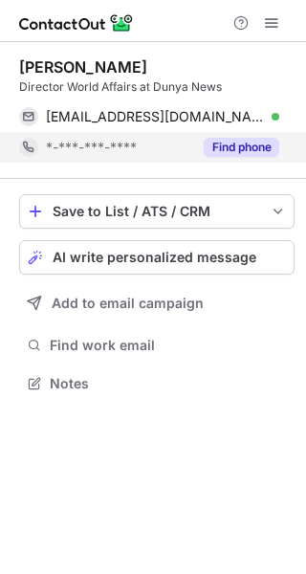
click at [243, 143] on button "Find phone" at bounding box center [242, 147] width 76 height 19
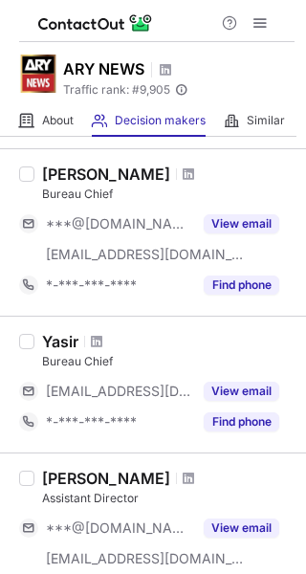
scroll to position [1339, 0]
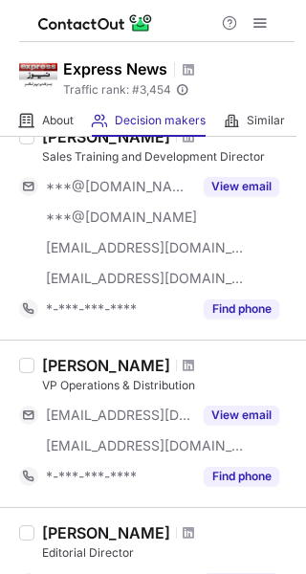
scroll to position [1339, 0]
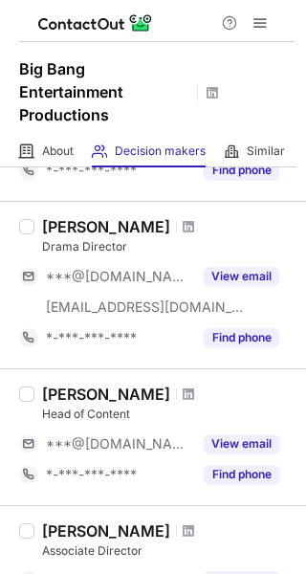
scroll to position [383, 0]
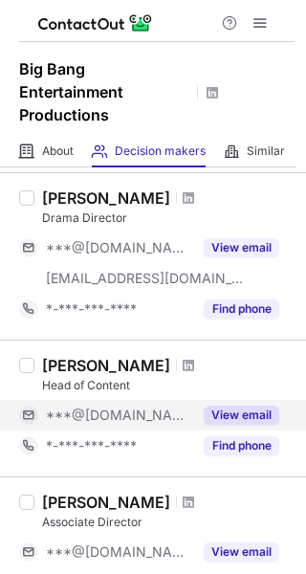
click at [236, 407] on button "View email" at bounding box center [242, 415] width 76 height 19
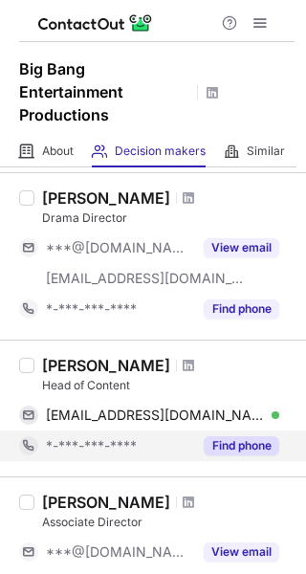
click at [230, 442] on button "Find phone" at bounding box center [242, 445] width 76 height 19
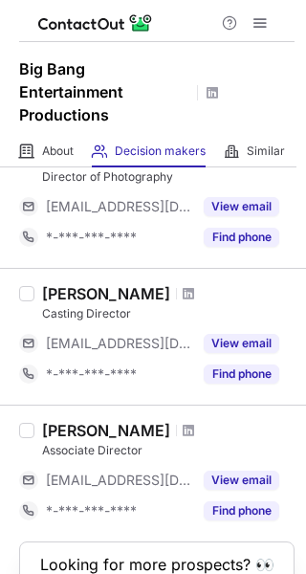
scroll to position [1114, 0]
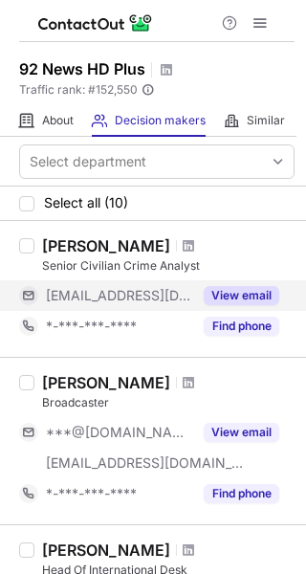
click at [236, 293] on button "View email" at bounding box center [242, 295] width 76 height 19
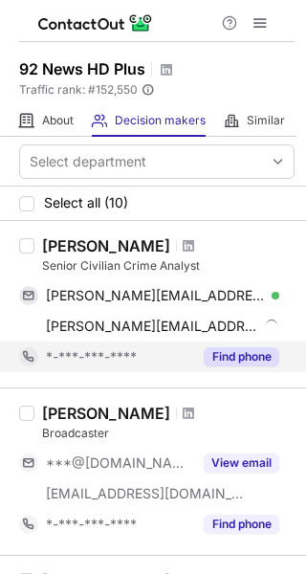
click at [226, 348] on button "Find phone" at bounding box center [242, 356] width 76 height 19
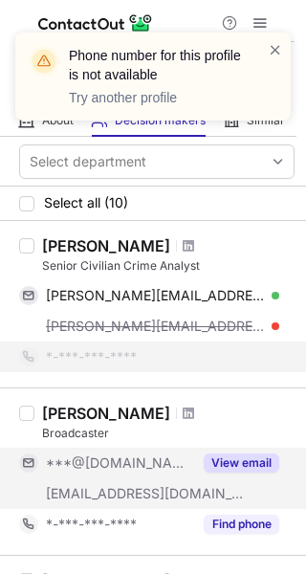
click at [218, 462] on button "View email" at bounding box center [242, 462] width 76 height 19
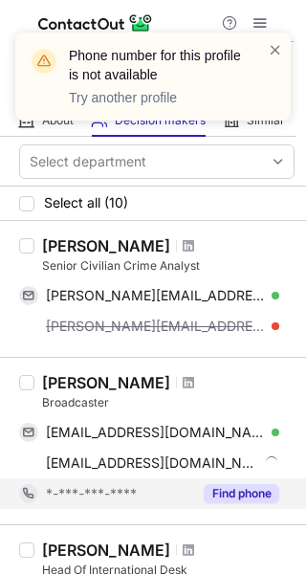
click at [241, 492] on button "Find phone" at bounding box center [242, 493] width 76 height 19
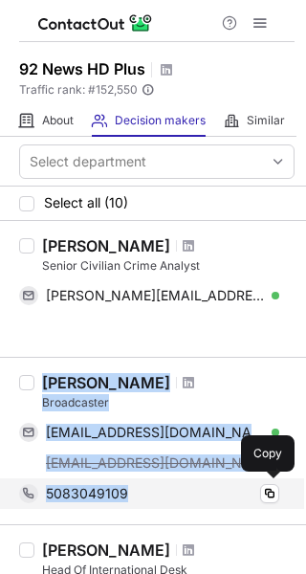
drag, startPoint x: 43, startPoint y: 375, endPoint x: 161, endPoint y: 484, distance: 160.4
click at [161, 484] on div "Sanaa Tahir Broadcaster [EMAIL_ADDRESS][DOMAIN_NAME] Verified Copy [EMAIL_ADDRE…" at bounding box center [153, 440] width 306 height 167
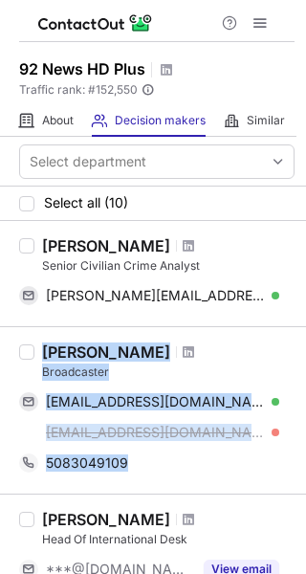
copy div "[PERSON_NAME] Broadcaster [EMAIL_ADDRESS][DOMAIN_NAME] Verified Copy [EMAIL_ADD…"
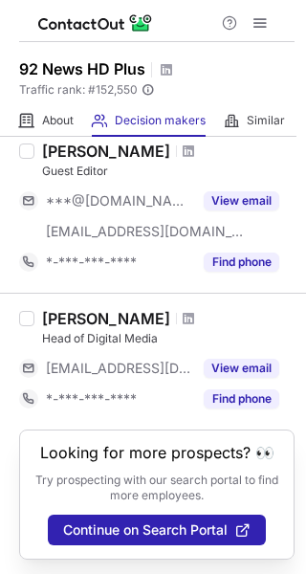
scroll to position [1343, 0]
